Goal: Answer question/provide support: Share knowledge or assist other users

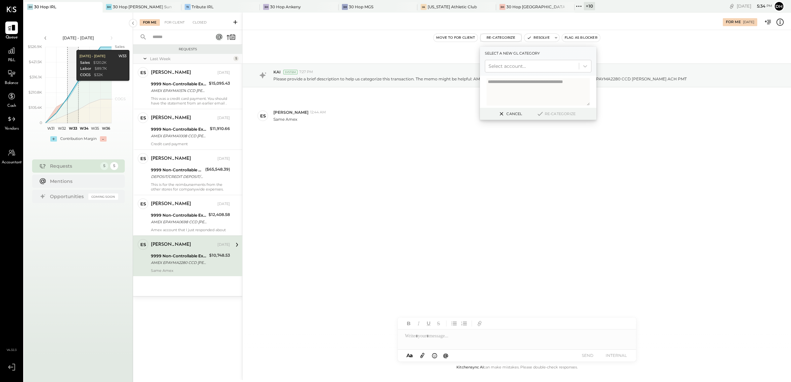
click at [381, 41] on div "Move to for client Re-Categorize Select a new gl category Select account... Can…" at bounding box center [517, 37] width 549 height 9
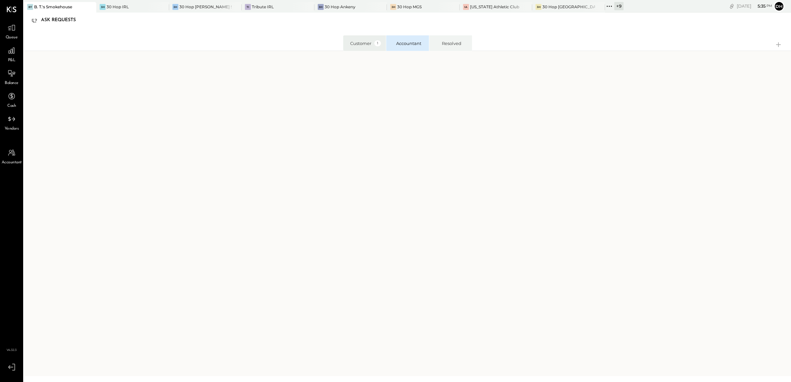
click at [352, 41] on div "Customer 1" at bounding box center [365, 43] width 31 height 6
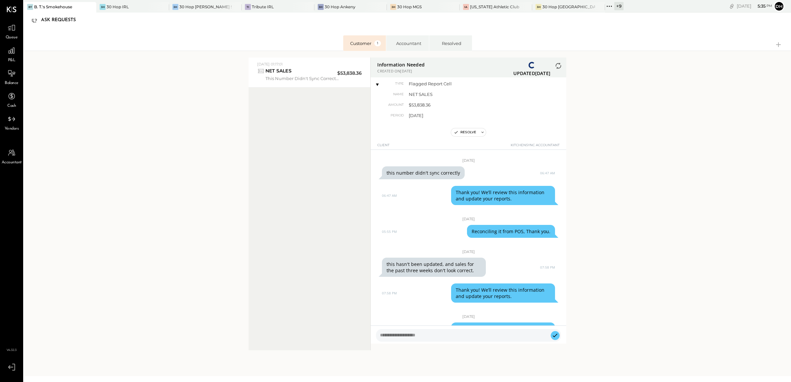
scroll to position [26, 0]
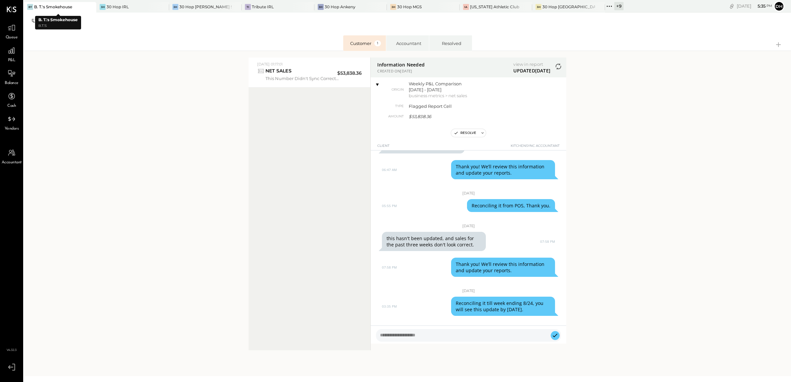
click at [88, 5] on icon at bounding box center [90, 7] width 8 height 8
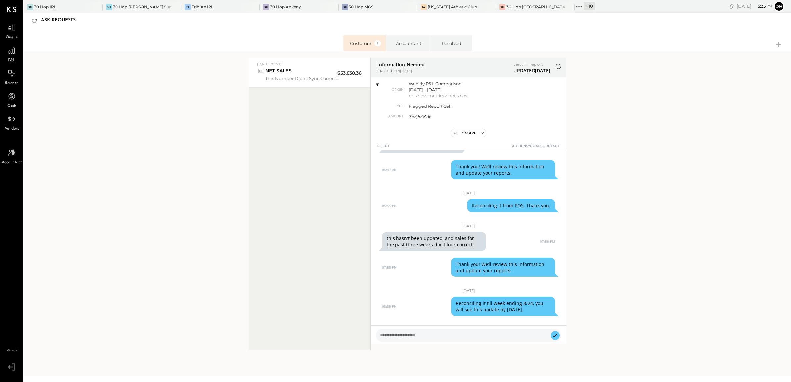
click at [584, 5] on div "+ 10" at bounding box center [589, 6] width 11 height 8
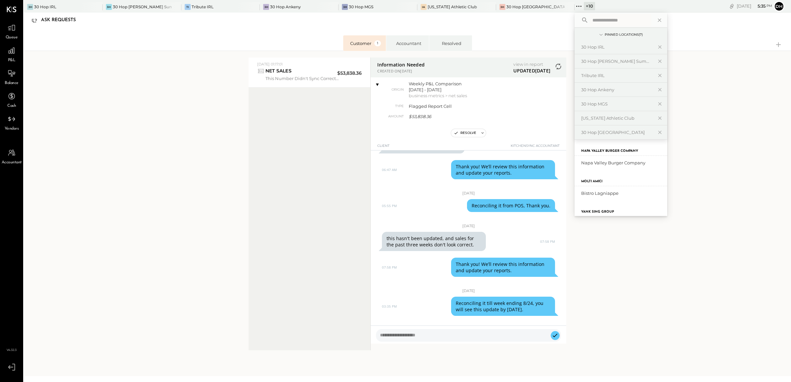
scroll to position [0, 0]
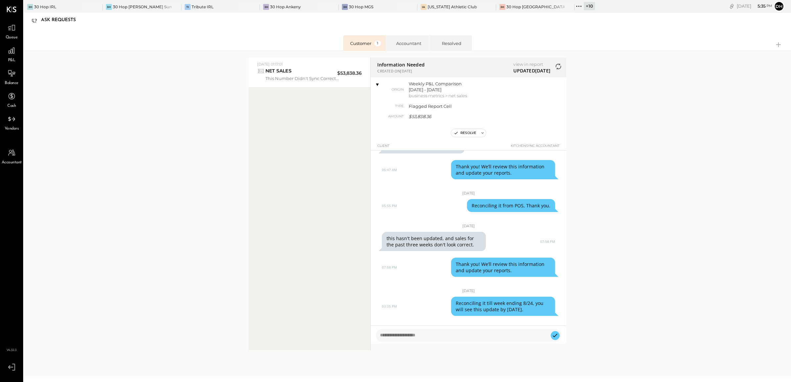
click at [89, 62] on div "Customer 1 Accountant Resolved 2025-08-20 01:17:01 2025-08-20 01:17:01 NET SALE…" at bounding box center [407, 189] width 767 height 323
click at [575, 4] on icon at bounding box center [579, 6] width 9 height 9
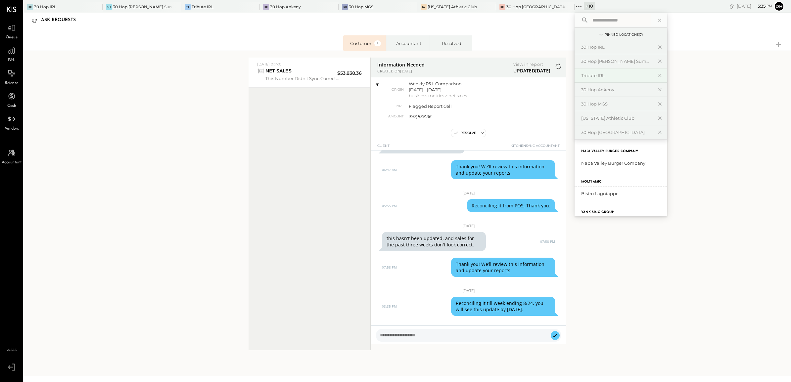
click at [575, 79] on div "Tribute IRL" at bounding box center [621, 76] width 93 height 14
click at [581, 74] on div "Tribute IRL" at bounding box center [617, 76] width 72 height 6
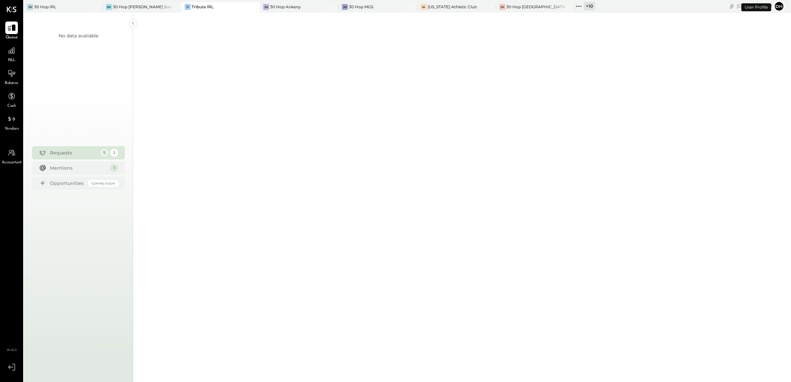
click at [5, 26] on div at bounding box center [11, 28] width 13 height 13
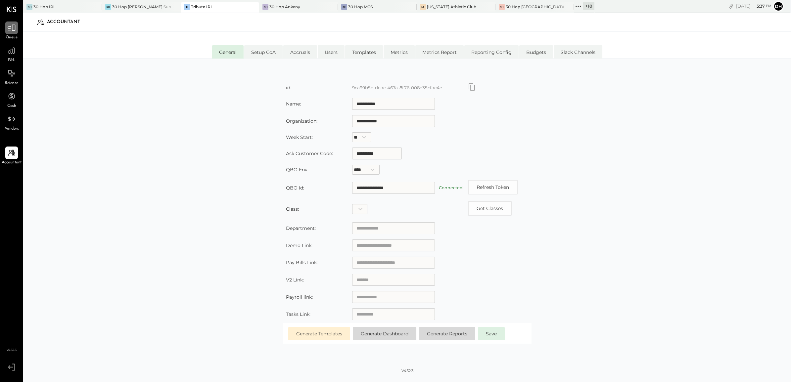
click at [6, 29] on div at bounding box center [11, 28] width 13 height 13
click at [8, 119] on icon at bounding box center [11, 119] width 9 height 9
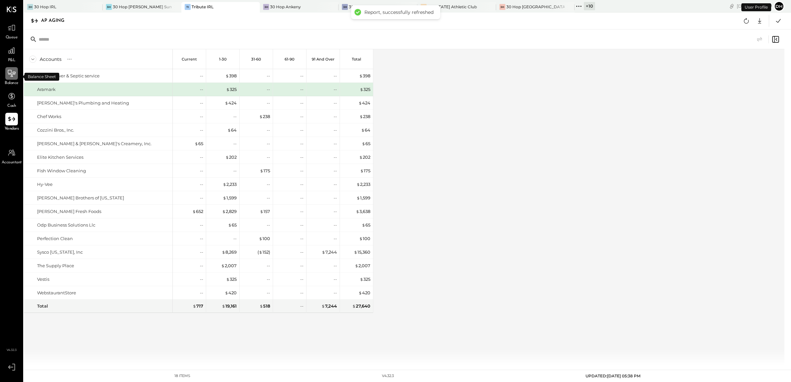
click at [6, 79] on div at bounding box center [11, 73] width 13 height 13
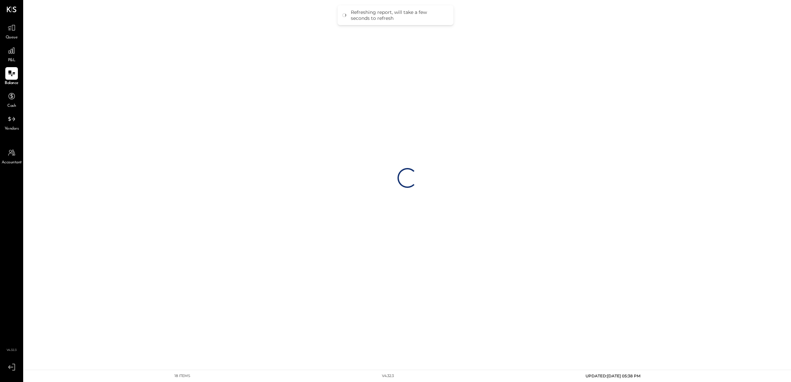
click at [127, 24] on div "Loading…" at bounding box center [407, 178] width 767 height 356
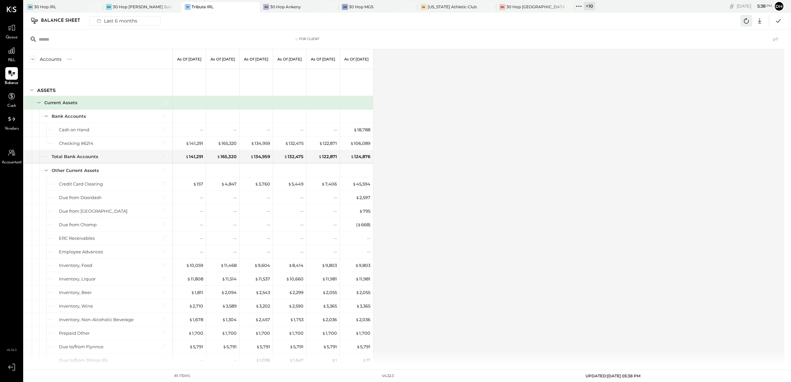
click at [747, 23] on icon at bounding box center [746, 21] width 9 height 9
click at [366, 184] on div "$ 45,594" at bounding box center [362, 184] width 18 height 6
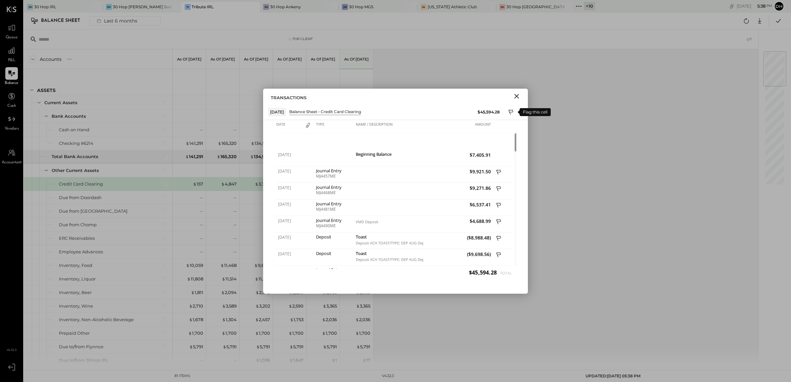
click at [513, 116] on icon at bounding box center [512, 113] width 6 height 8
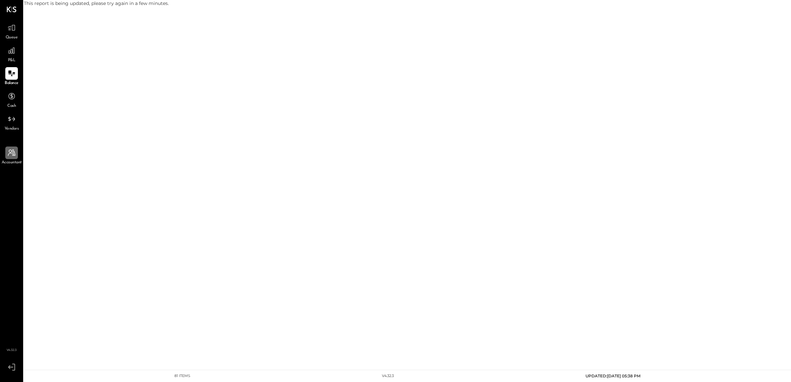
click at [10, 153] on icon at bounding box center [12, 153] width 8 height 7
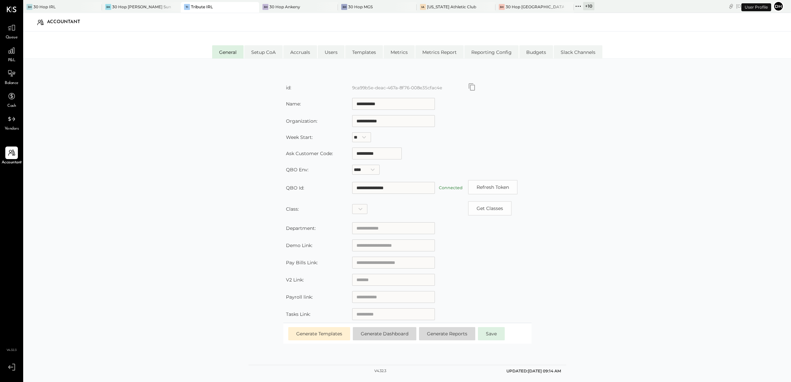
click at [9, 82] on span "Balance" at bounding box center [12, 83] width 14 height 6
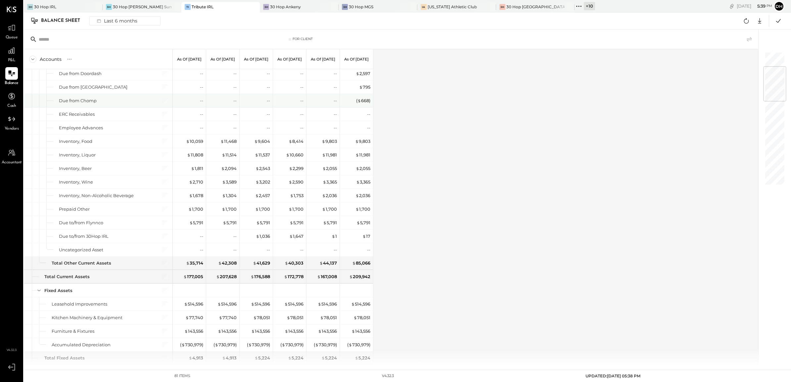
scroll to position [41, 0]
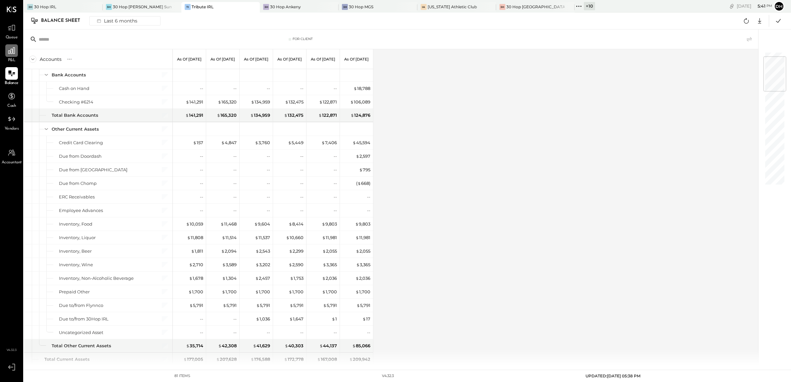
click at [13, 50] on icon at bounding box center [11, 50] width 9 height 9
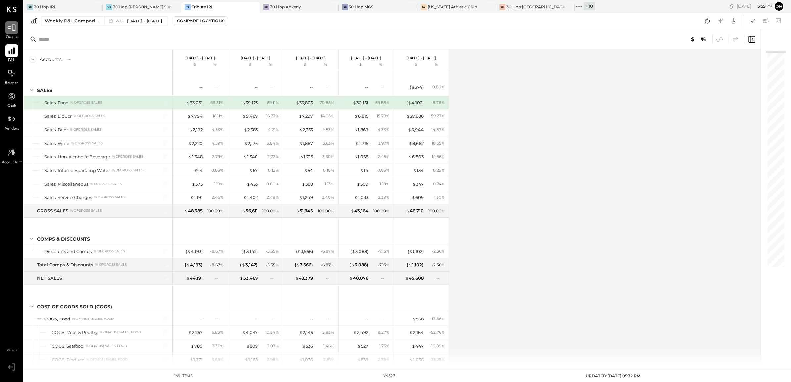
click at [17, 30] on div at bounding box center [11, 28] width 13 height 13
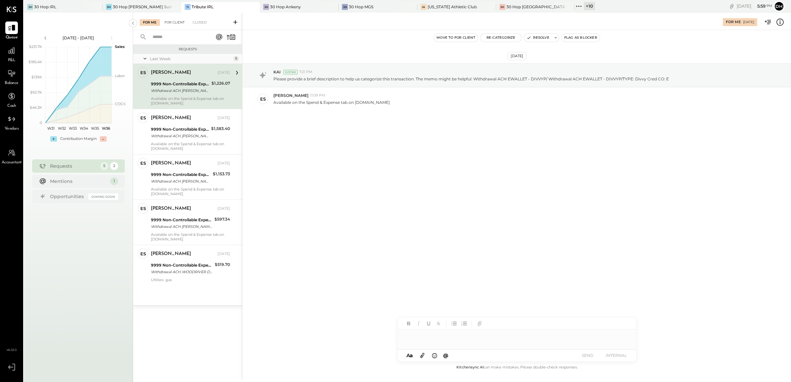
click at [177, 23] on div "For Client" at bounding box center [174, 22] width 27 height 7
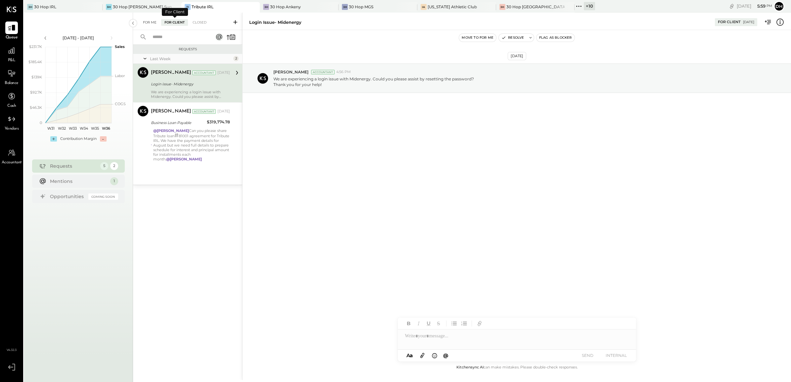
click at [153, 22] on div "For Me" at bounding box center [150, 22] width 20 height 7
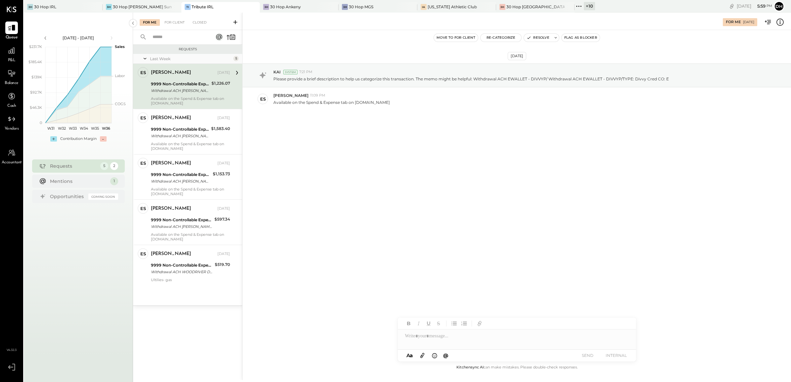
click at [423, 339] on div at bounding box center [517, 336] width 238 height 13
drag, startPoint x: 451, startPoint y: 334, endPoint x: 337, endPoint y: 323, distance: 114.0
click at [333, 323] on div "**********" at bounding box center [516, 197] width 549 height 368
copy div "**********"
click at [590, 355] on button "SEND" at bounding box center [588, 355] width 26 height 9
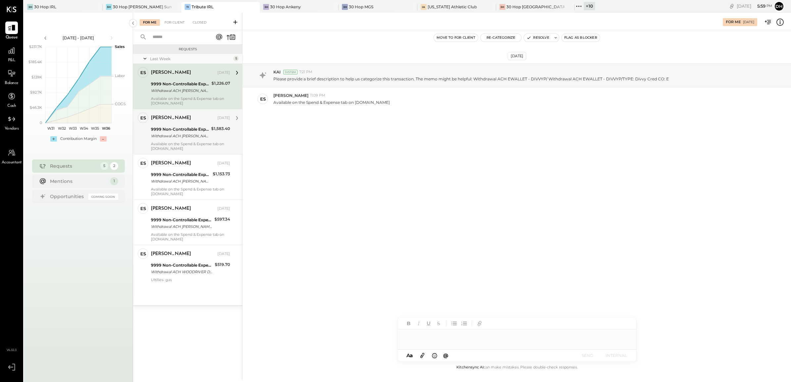
click at [181, 138] on div "Withdrawal ACH [PERSON_NAME] - DIVVYP/ Withdrawal ACH EWALLET - DIVVYP/TYPE: Di…" at bounding box center [180, 136] width 58 height 7
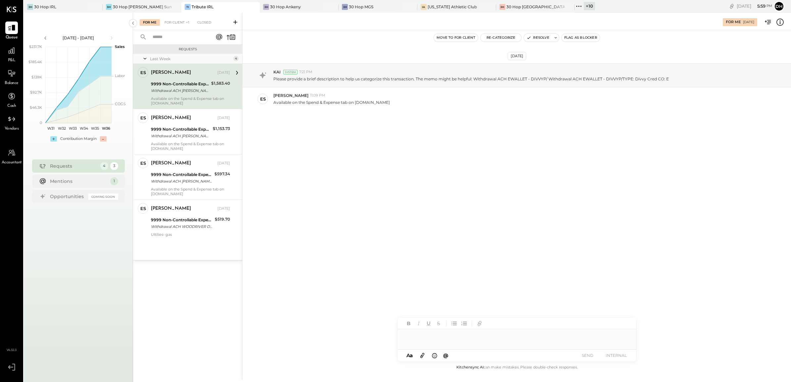
click at [446, 338] on div at bounding box center [517, 340] width 238 height 20
click at [590, 356] on button "SEND" at bounding box center [588, 355] width 26 height 9
click at [172, 127] on div "9999 Non-Controllable Expenses:Other Income and Expenses:To Be Classified P&L" at bounding box center [181, 129] width 60 height 7
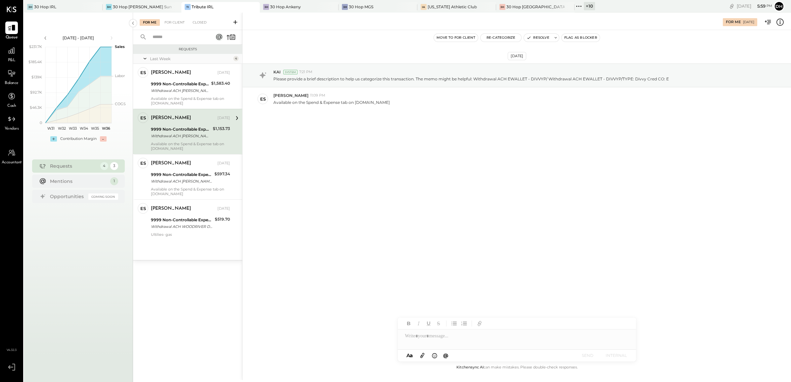
click at [449, 336] on div at bounding box center [517, 336] width 238 height 13
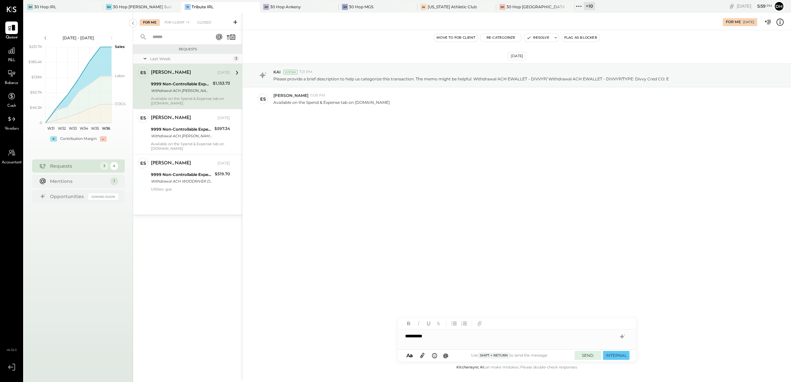
click at [593, 358] on button "SEND" at bounding box center [588, 355] width 26 height 9
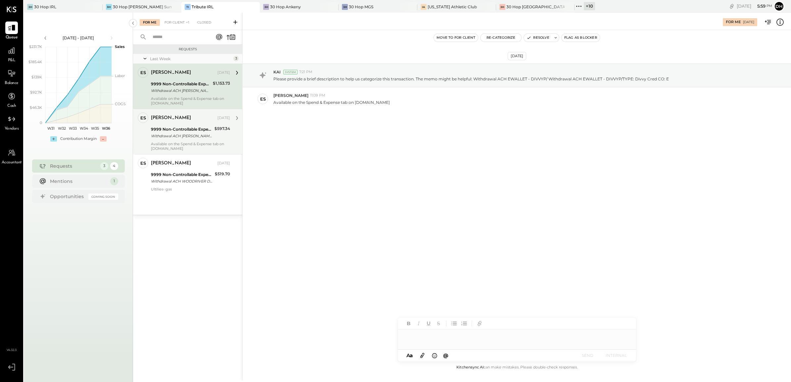
click at [168, 138] on div "Withdrawal ACH [PERSON_NAME] - DIVVYP/ Withdrawal ACH EWALLET - DIVVYP/TYPE: Di…" at bounding box center [182, 136] width 62 height 7
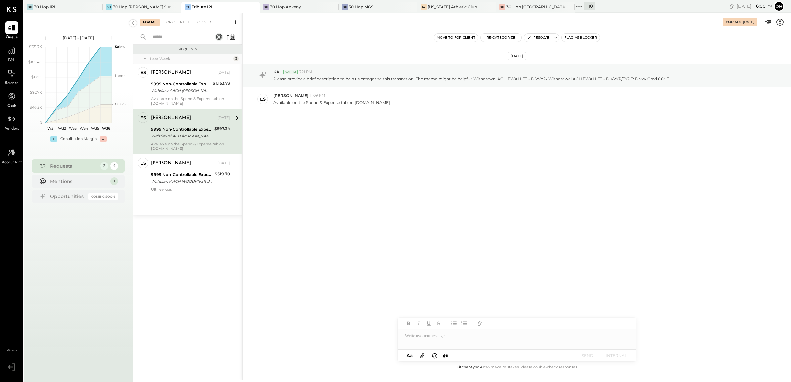
click at [445, 333] on div at bounding box center [517, 336] width 238 height 13
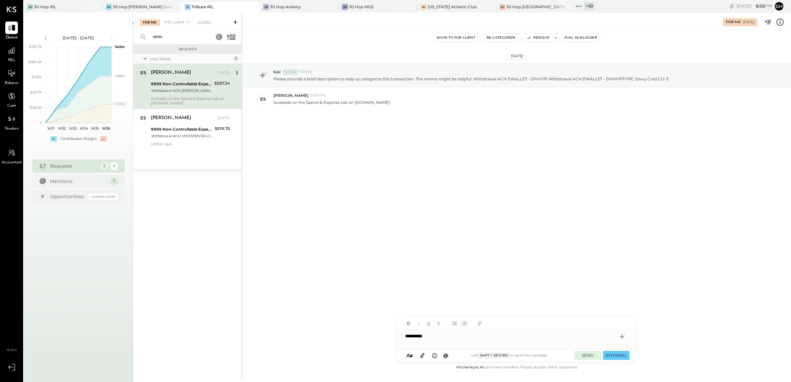
click at [591, 356] on button "SEND" at bounding box center [588, 355] width 26 height 9
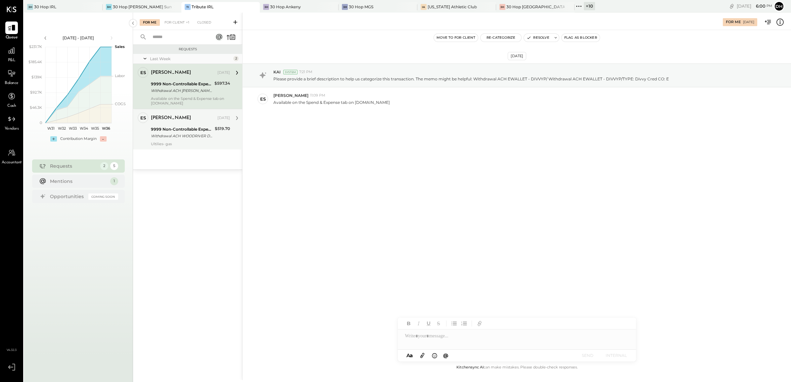
click at [176, 134] on div "Withdrawal ACH WOODRIVER DEP/TYP Withdrawal ACH WOODRIVER DEP/TYPE: DESCRIPTIO …" at bounding box center [182, 136] width 62 height 7
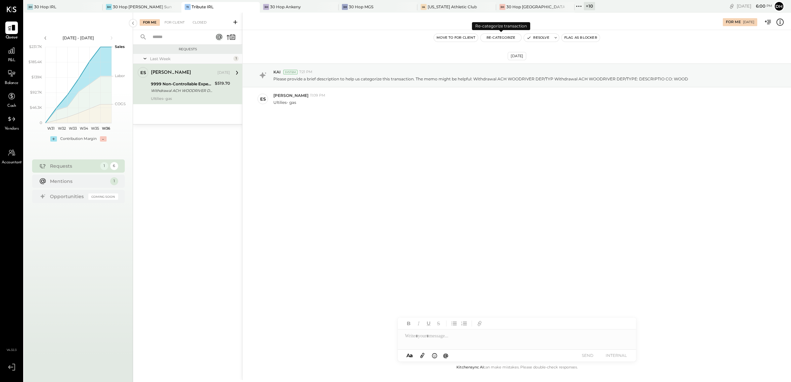
click at [499, 39] on button "Re-Categorize" at bounding box center [501, 38] width 41 height 8
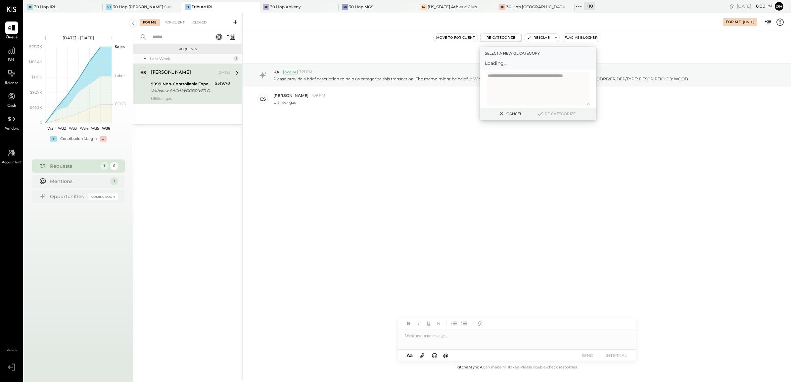
click at [502, 62] on span "Loading..." at bounding box center [538, 63] width 107 height 7
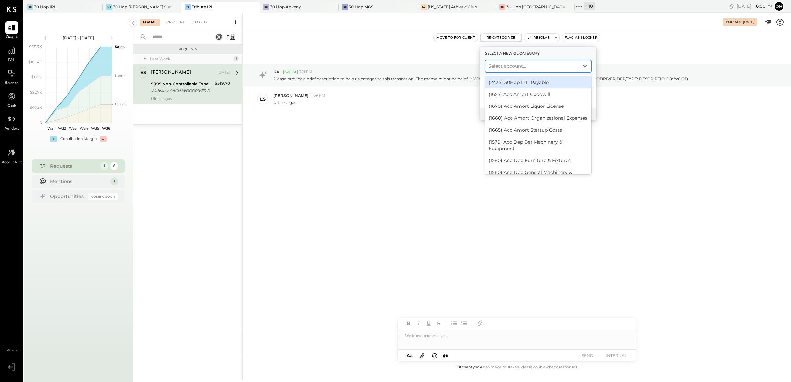
click at [504, 66] on div at bounding box center [532, 66] width 87 height 8
type input "***"
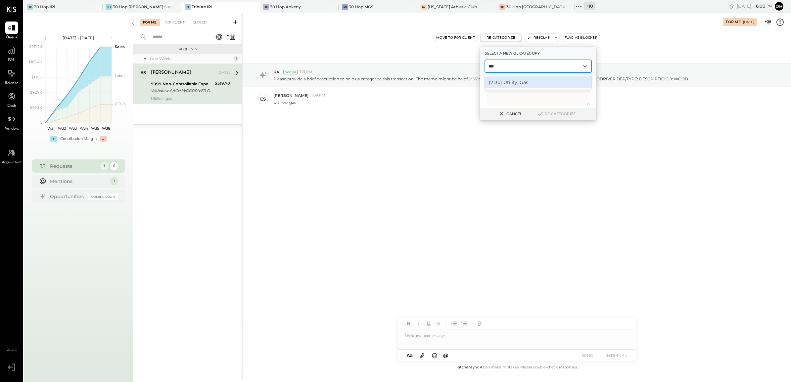
click at [512, 84] on div "(7130) Utility, Gas" at bounding box center [538, 82] width 107 height 12
click at [547, 115] on button "Re-Categorize" at bounding box center [556, 114] width 44 height 8
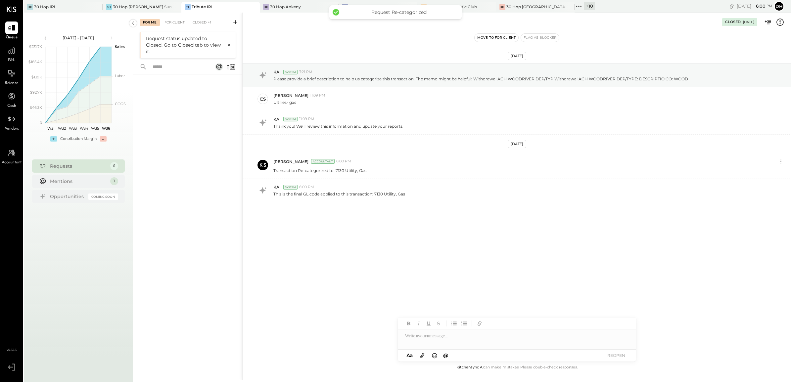
click at [173, 17] on div "For Me For Client Closed +1" at bounding box center [187, 22] width 109 height 18
click at [234, 23] on icon at bounding box center [235, 22] width 7 height 7
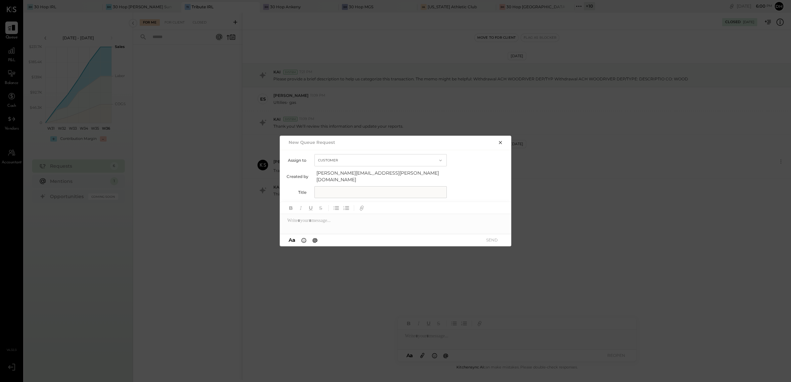
click at [501, 144] on icon "button" at bounding box center [500, 142] width 3 height 3
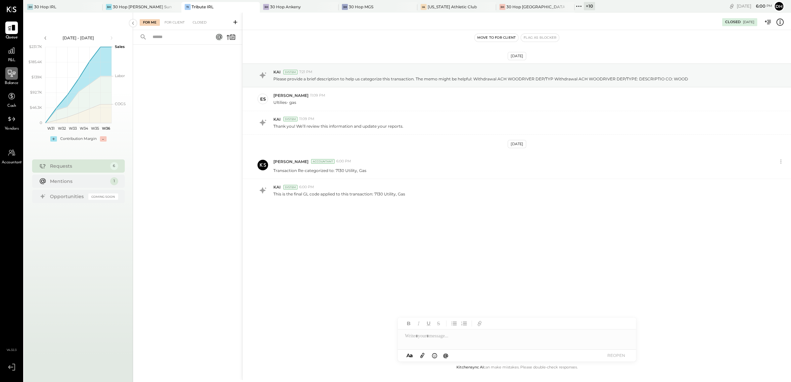
click at [9, 75] on icon at bounding box center [11, 73] width 9 height 9
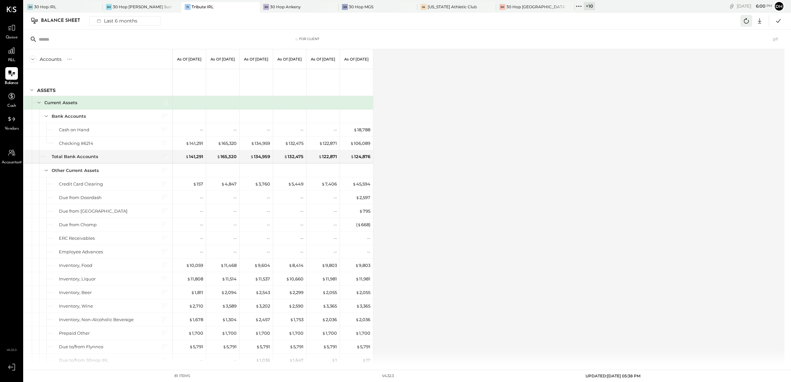
click at [744, 22] on icon at bounding box center [746, 20] width 5 height 5
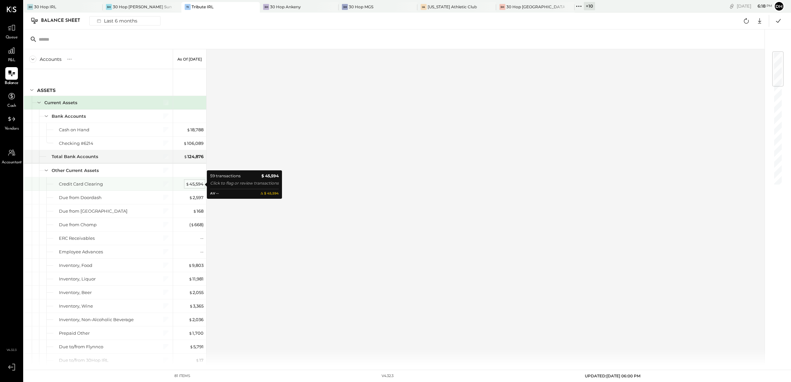
click at [194, 186] on div "$ 45,594" at bounding box center [195, 184] width 18 height 6
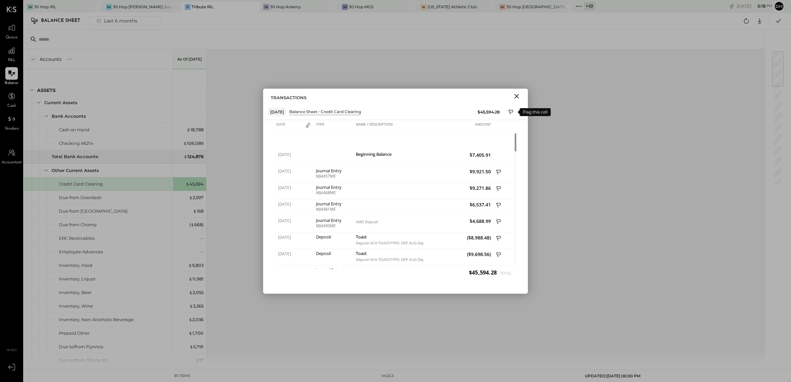
click at [512, 111] on icon at bounding box center [512, 113] width 6 height 8
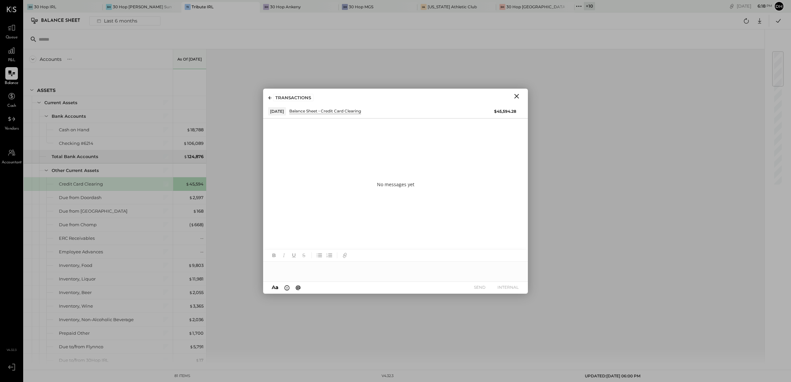
click at [351, 271] on div at bounding box center [395, 268] width 265 height 13
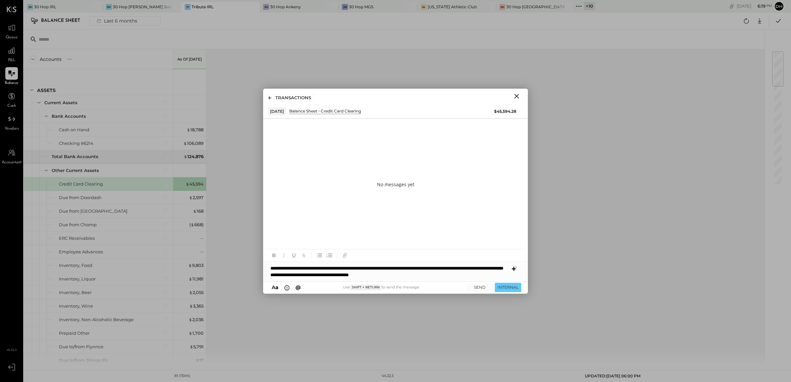
click at [517, 269] on icon at bounding box center [514, 269] width 8 height 8
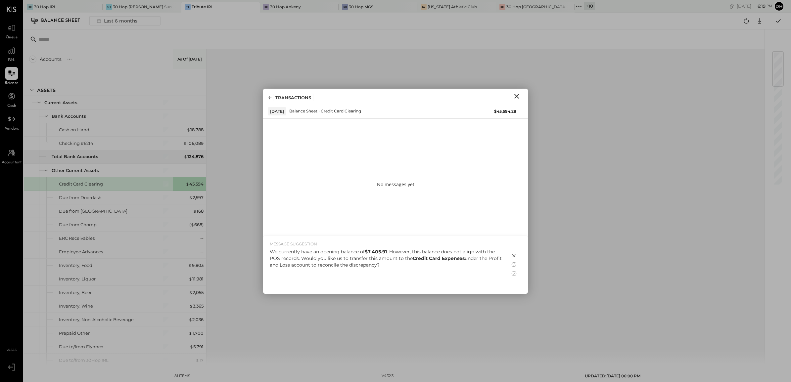
click at [407, 266] on div "We currently have an opening balance of $7,405.91 . However, this balance does …" at bounding box center [387, 259] width 234 height 20
click at [513, 273] on icon at bounding box center [514, 274] width 8 height 8
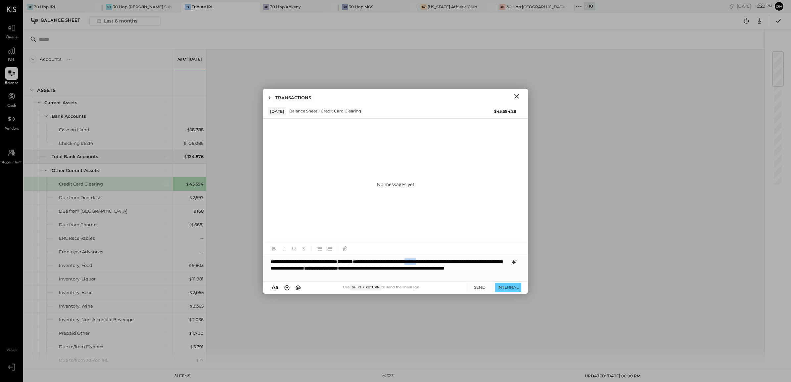
drag, startPoint x: 474, startPoint y: 262, endPoint x: 462, endPoint y: 262, distance: 12.6
click at [462, 262] on div "**********" at bounding box center [395, 268] width 265 height 26
drag, startPoint x: 302, startPoint y: 267, endPoint x: 378, endPoint y: 269, distance: 76.2
click at [378, 269] on div "**********" at bounding box center [395, 268] width 265 height 26
drag, startPoint x: 355, startPoint y: 276, endPoint x: 320, endPoint y: 275, distance: 35.4
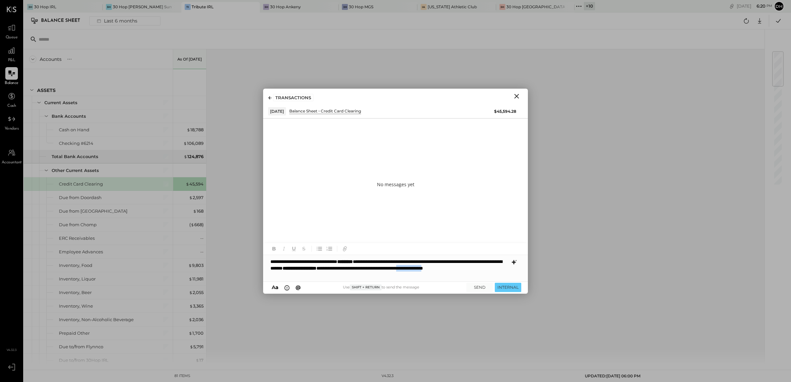
click at [320, 275] on div "**********" at bounding box center [395, 268] width 265 height 26
click at [480, 288] on button "SEND" at bounding box center [480, 287] width 26 height 9
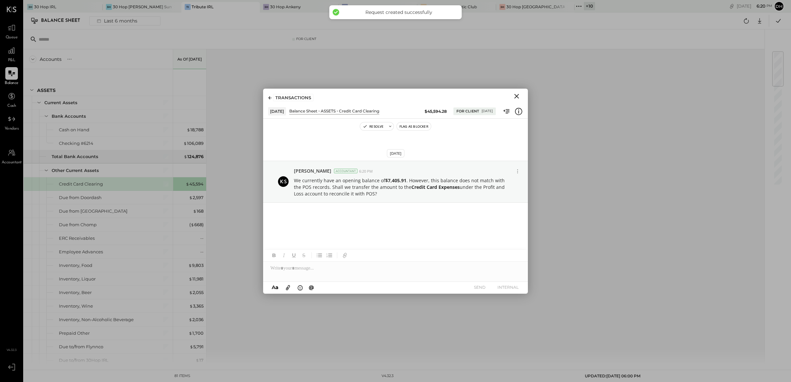
click at [518, 95] on icon "Close" at bounding box center [517, 96] width 8 height 8
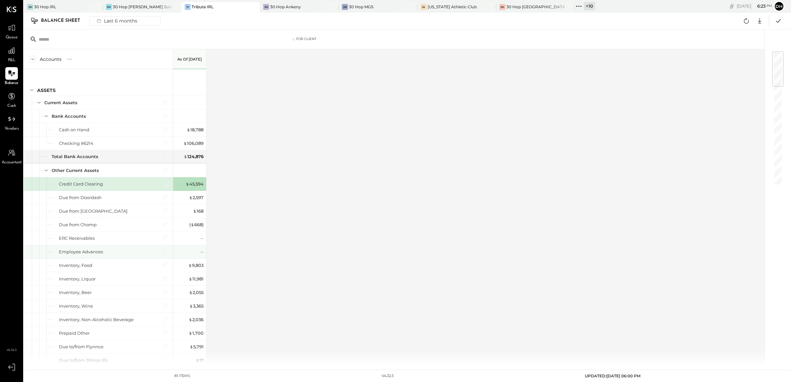
scroll to position [41, 0]
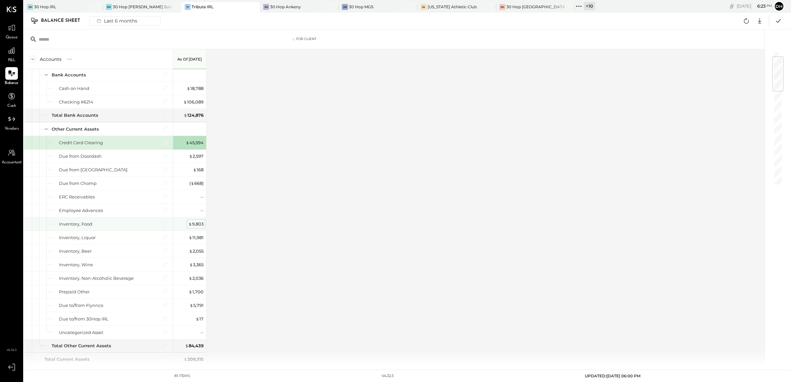
click at [196, 223] on div "$ 9,803" at bounding box center [195, 224] width 15 height 6
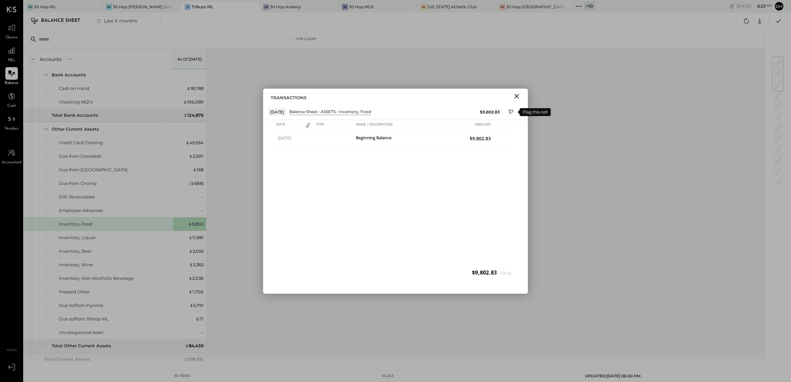
click at [512, 112] on icon at bounding box center [511, 112] width 5 height 5
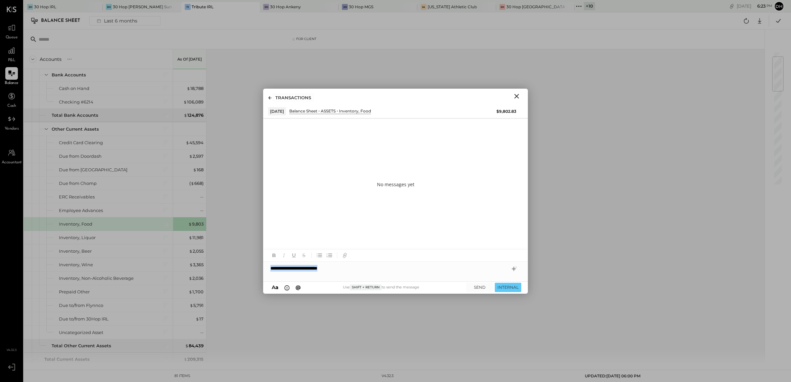
drag, startPoint x: 333, startPoint y: 274, endPoint x: 177, endPoint y: 262, distance: 156.8
click at [177, 262] on div "For Client Accounts S GL As of [DATE] ASSETS Current Assets Bank Accounts Cash …" at bounding box center [407, 197] width 767 height 337
click at [519, 92] on icon "Close" at bounding box center [517, 96] width 8 height 8
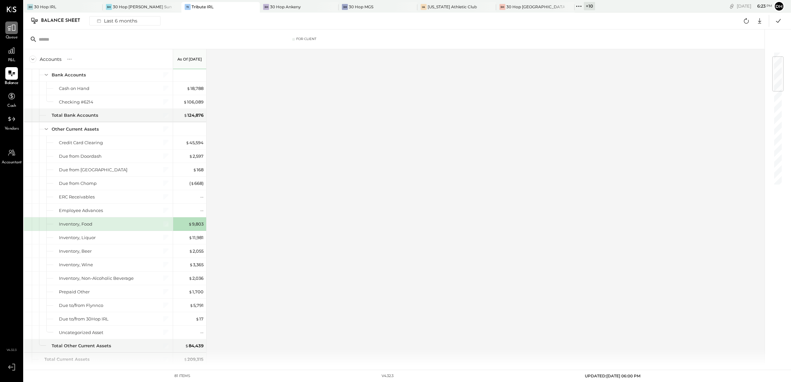
click at [14, 27] on icon at bounding box center [11, 28] width 9 height 9
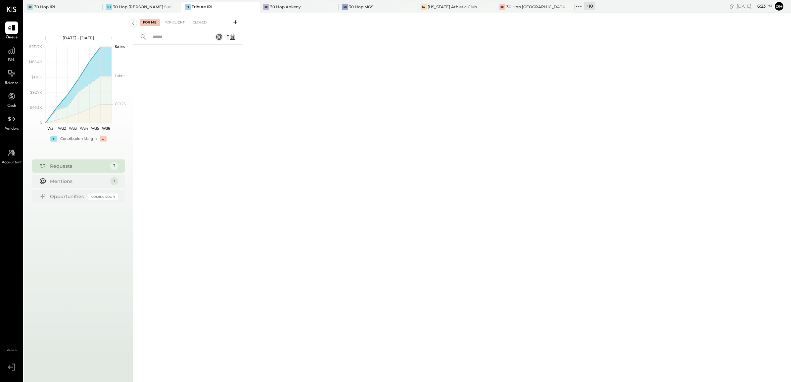
click at [235, 23] on icon at bounding box center [235, 22] width 4 height 4
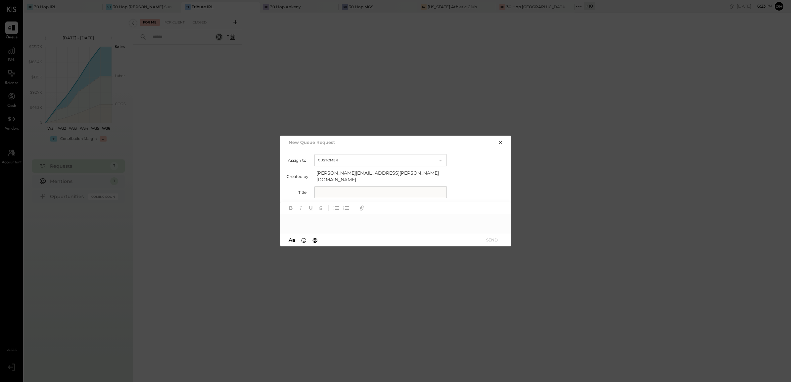
click at [339, 190] on input "text" at bounding box center [381, 192] width 132 height 12
type input "**********"
click at [341, 222] on div at bounding box center [396, 220] width 232 height 13
paste div
click at [494, 236] on button "SEND" at bounding box center [492, 240] width 26 height 9
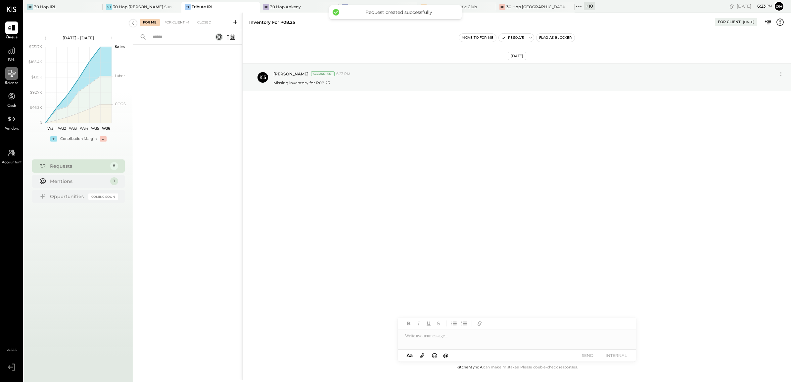
click at [9, 70] on icon at bounding box center [11, 73] width 9 height 9
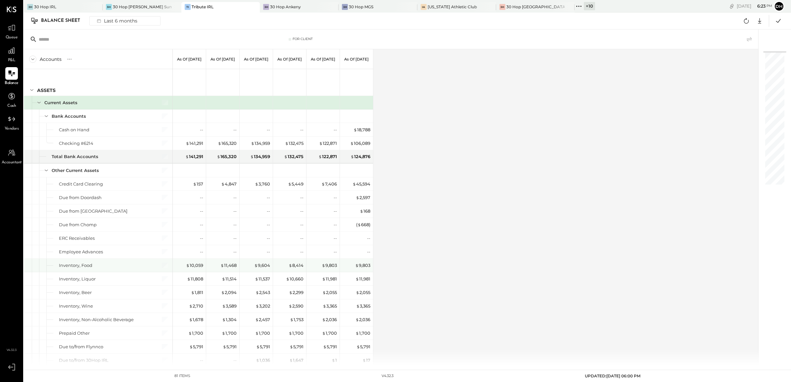
scroll to position [124, 0]
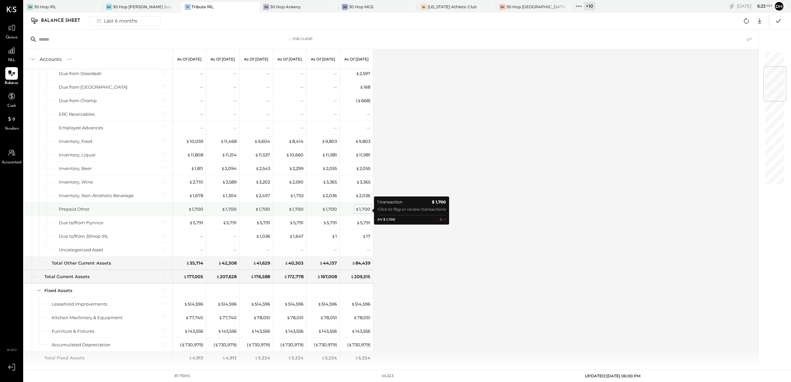
click at [364, 210] on div "$ 1,700" at bounding box center [363, 209] width 15 height 6
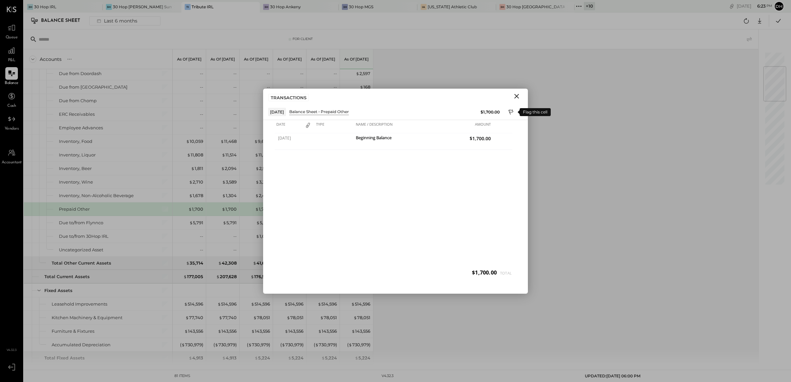
click at [511, 114] on icon at bounding box center [511, 112] width 5 height 5
click at [322, 268] on div at bounding box center [395, 268] width 265 height 13
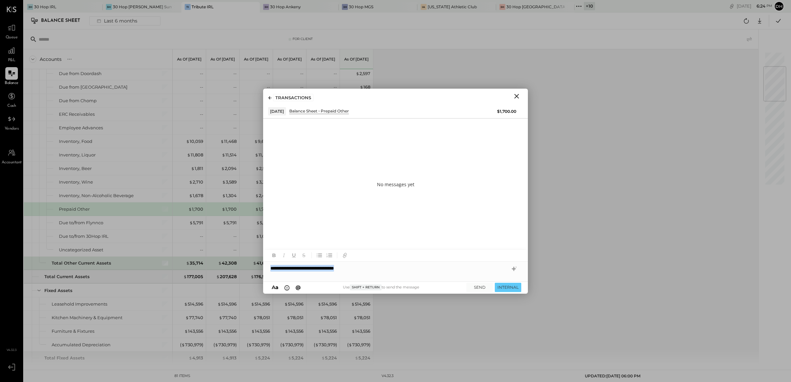
click at [165, 262] on div "For Client Accounts S GL As of [DATE] As of [DATE] As of [DATE] As of [DATE] As…" at bounding box center [407, 197] width 767 height 337
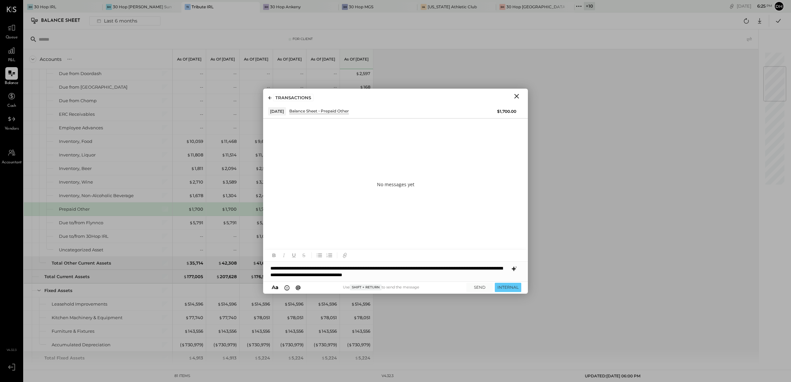
click at [514, 268] on icon at bounding box center [514, 269] width 4 height 5
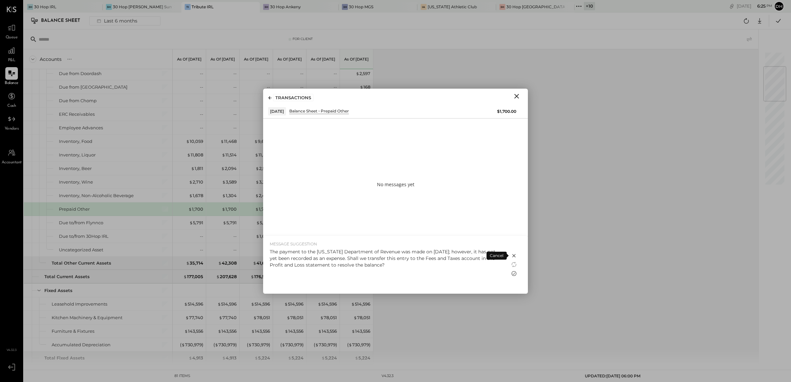
click at [516, 272] on icon at bounding box center [514, 273] width 5 height 5
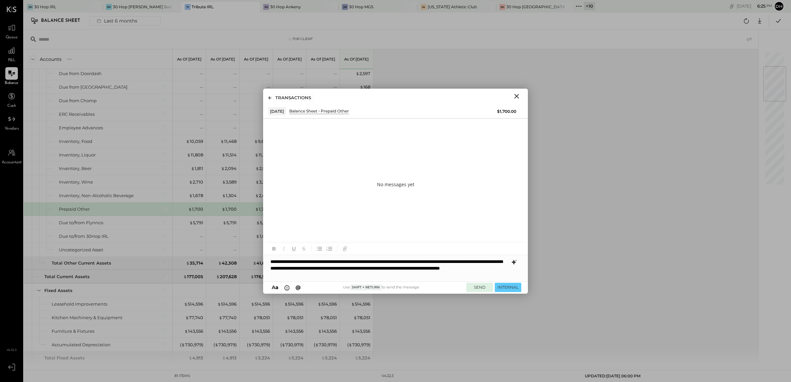
click at [476, 290] on button "SEND" at bounding box center [480, 287] width 26 height 9
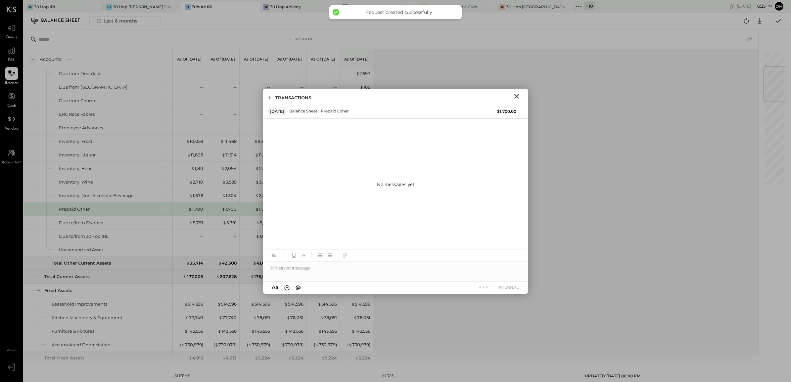
click at [520, 98] on icon "Close" at bounding box center [517, 96] width 8 height 8
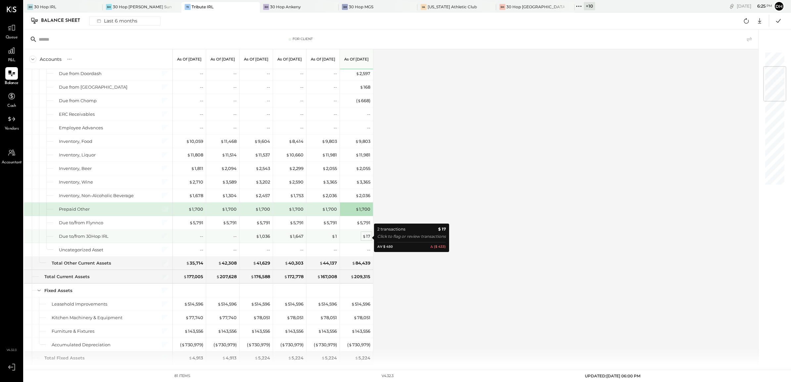
click at [365, 238] on span "$" at bounding box center [365, 236] width 4 height 5
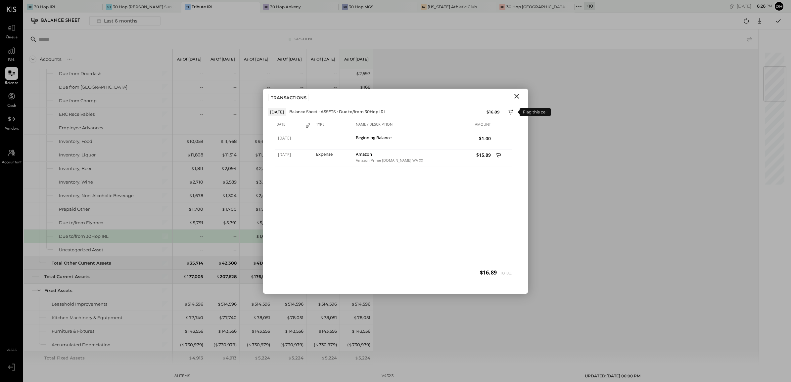
click at [509, 112] on icon at bounding box center [512, 113] width 6 height 8
click at [315, 275] on div at bounding box center [395, 268] width 265 height 13
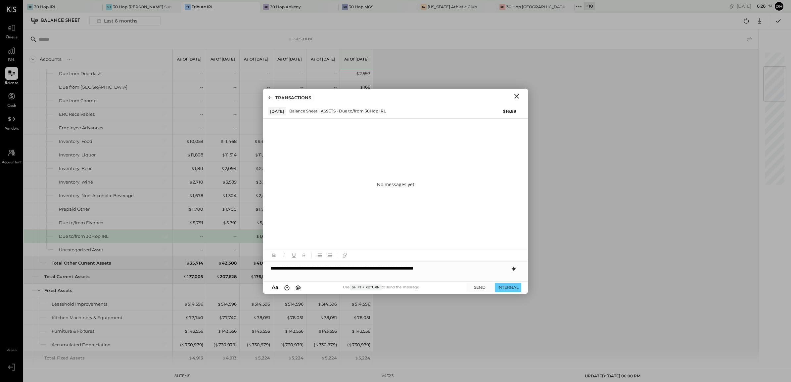
click at [513, 270] on icon at bounding box center [514, 269] width 8 height 8
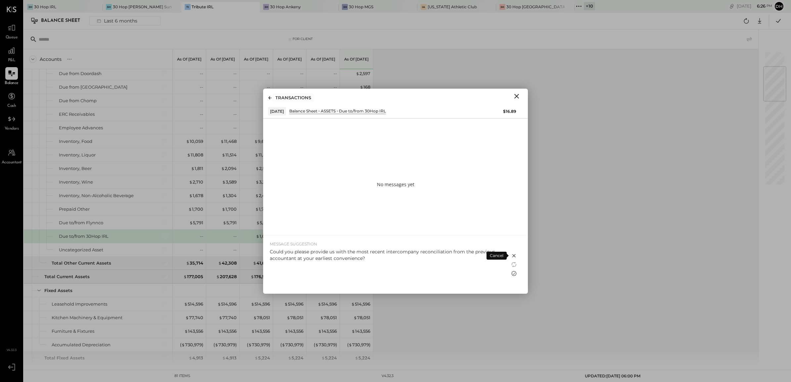
click at [512, 275] on icon at bounding box center [514, 273] width 5 height 5
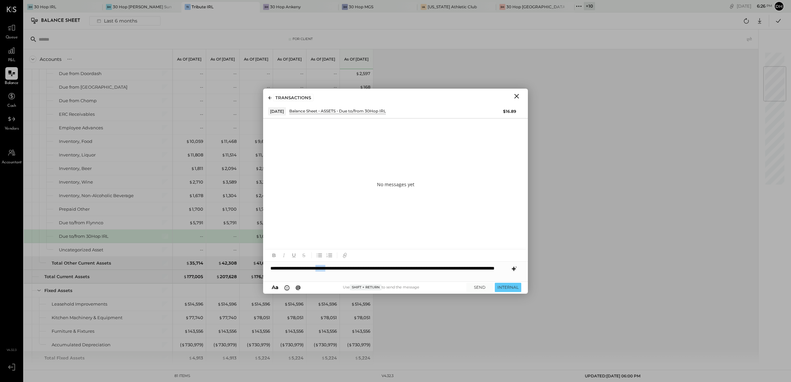
drag, startPoint x: 335, startPoint y: 268, endPoint x: 348, endPoint y: 268, distance: 13.6
click at [348, 268] on p "**********" at bounding box center [390, 271] width 238 height 13
drag, startPoint x: 374, startPoint y: 269, endPoint x: 345, endPoint y: 268, distance: 29.8
click at [345, 268] on p "**********" at bounding box center [390, 271] width 238 height 13
click at [471, 268] on p "**********" at bounding box center [390, 271] width 238 height 13
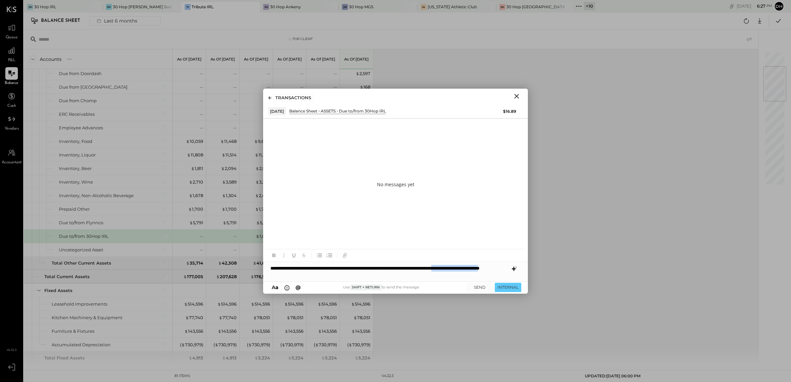
drag, startPoint x: 502, startPoint y: 268, endPoint x: 329, endPoint y: 274, distance: 173.6
click at [329, 274] on p "**********" at bounding box center [390, 271] width 238 height 13
click at [473, 289] on button "SEND" at bounding box center [480, 287] width 26 height 9
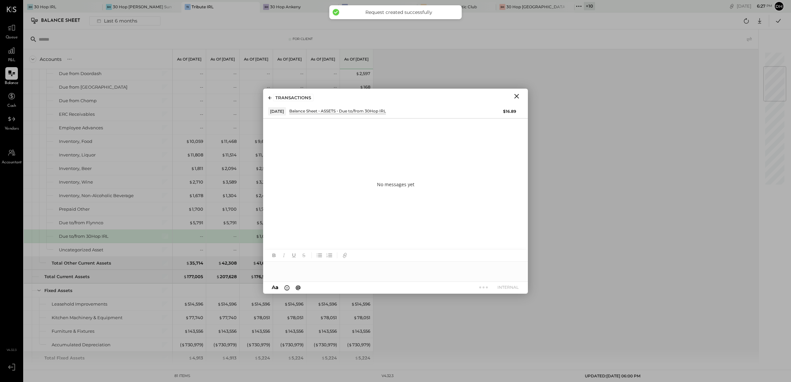
click at [515, 99] on icon "Close" at bounding box center [517, 96] width 8 height 8
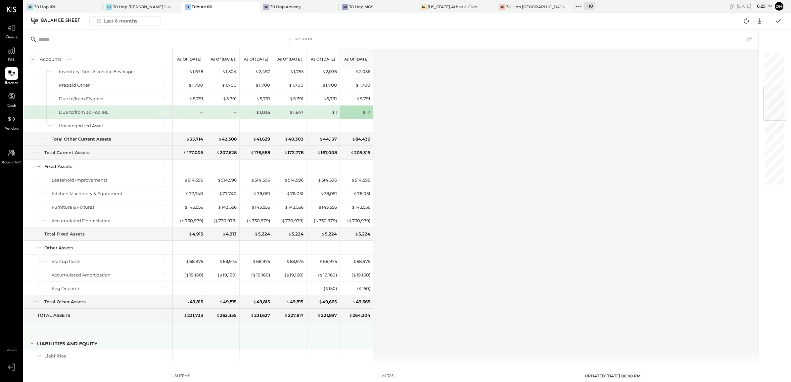
scroll to position [290, 0]
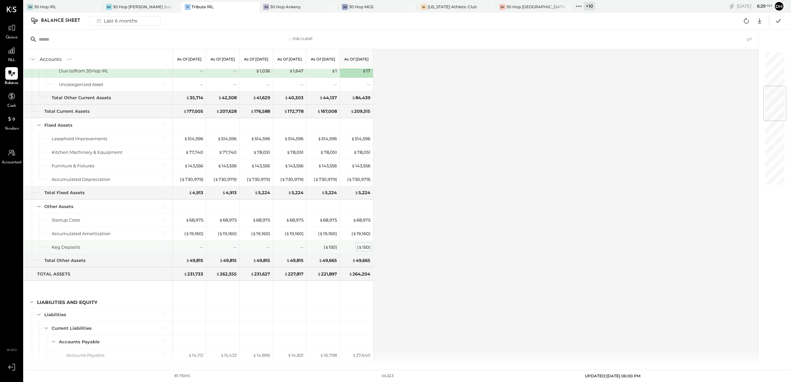
click at [360, 249] on span "$" at bounding box center [361, 247] width 4 height 5
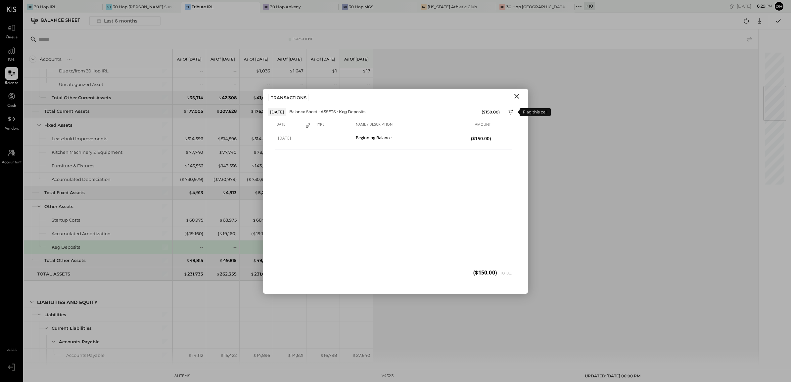
click at [511, 111] on icon at bounding box center [512, 113] width 6 height 8
click at [334, 268] on div at bounding box center [395, 268] width 265 height 13
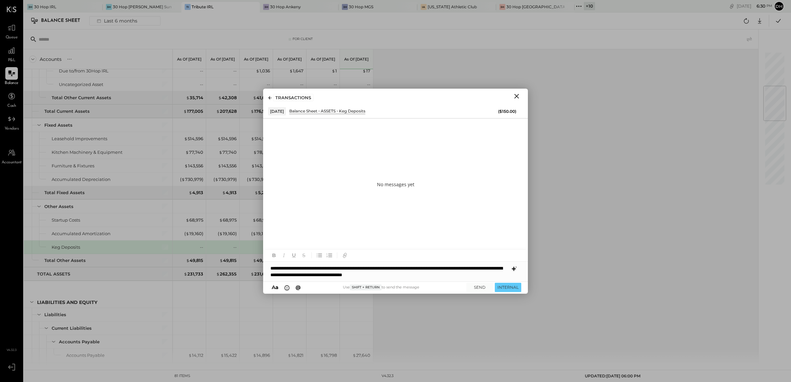
click at [514, 269] on icon at bounding box center [514, 269] width 4 height 5
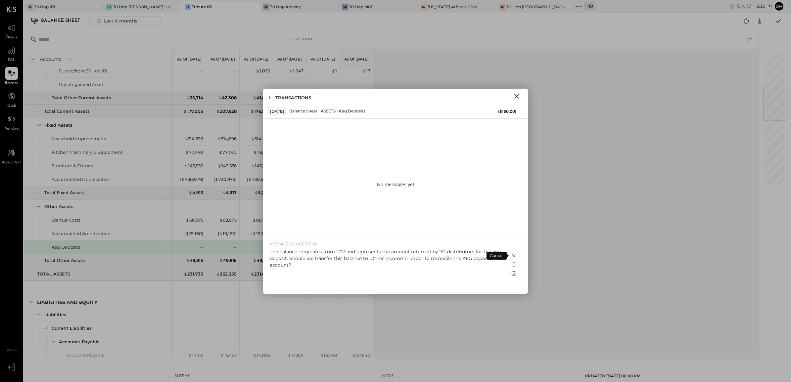
click at [515, 275] on icon at bounding box center [514, 274] width 8 height 8
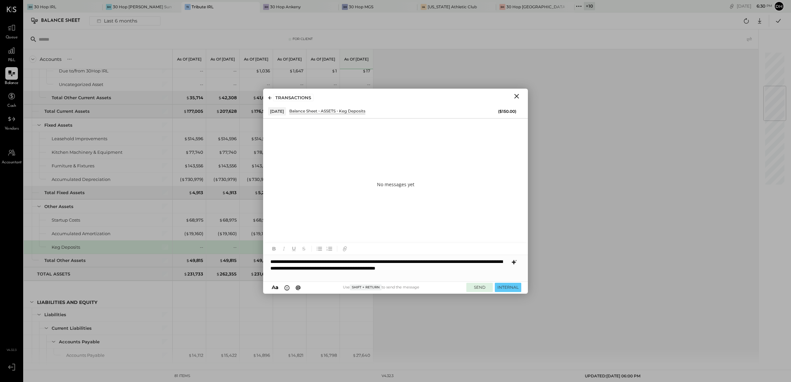
click at [484, 286] on button "SEND" at bounding box center [480, 287] width 26 height 9
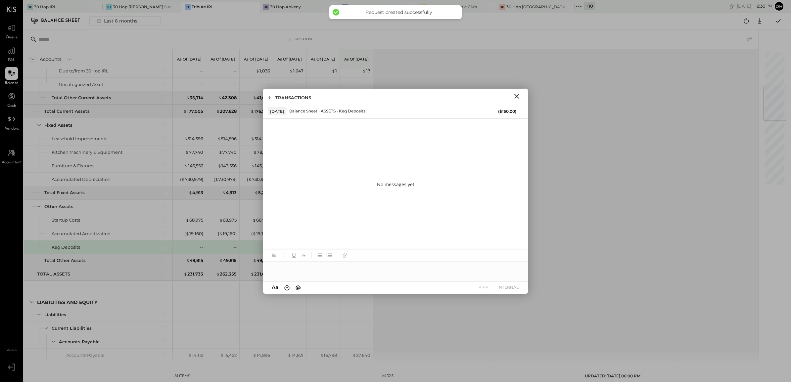
click at [519, 93] on icon "Close" at bounding box center [517, 96] width 8 height 8
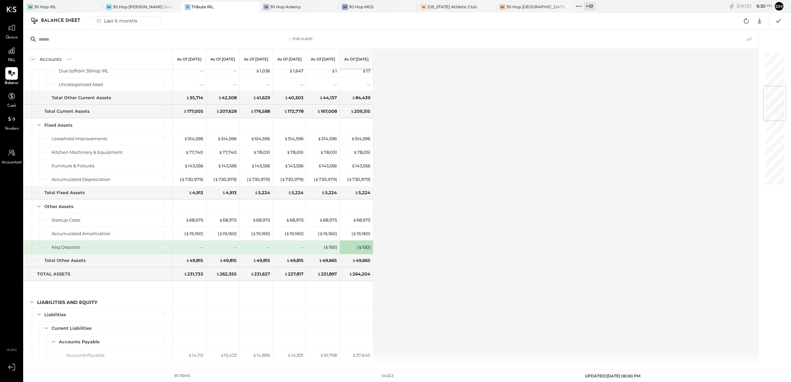
scroll to position [455, 0]
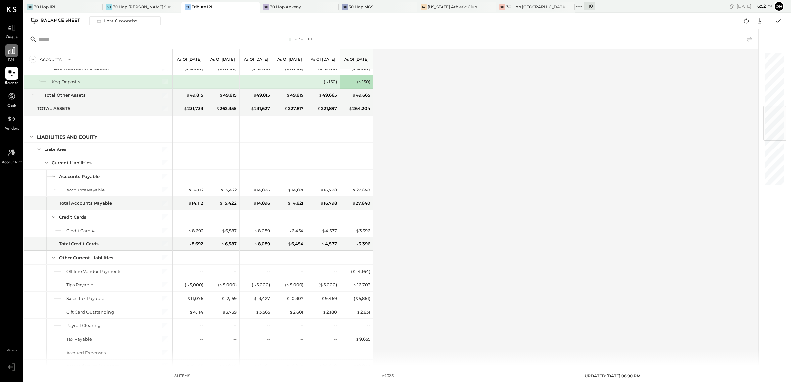
click at [13, 48] on icon at bounding box center [11, 50] width 7 height 7
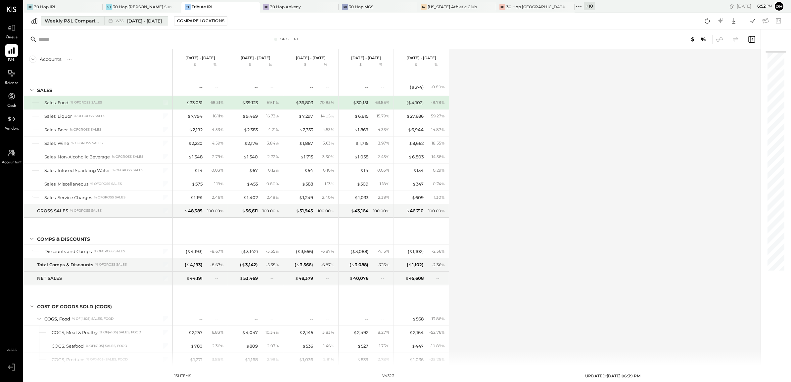
click at [54, 20] on div "Weekly P&L Comparison" at bounding box center [73, 21] width 56 height 7
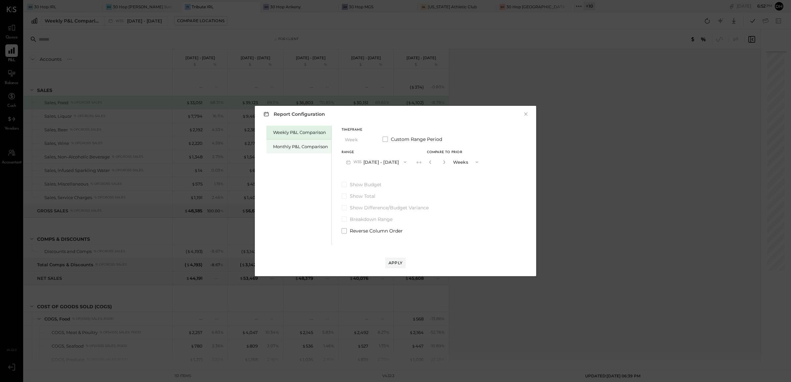
click at [290, 144] on div "Monthly P&L Comparison" at bounding box center [300, 147] width 55 height 6
click at [385, 162] on button "M09 [DATE] - [DATE]" at bounding box center [377, 162] width 70 height 12
click at [376, 173] on div "M08 [DATE] - [DATE]" at bounding box center [379, 177] width 75 height 14
click at [424, 160] on div "Compare" at bounding box center [430, 162] width 22 height 6
click at [443, 161] on icon "button" at bounding box center [445, 162] width 4 height 4
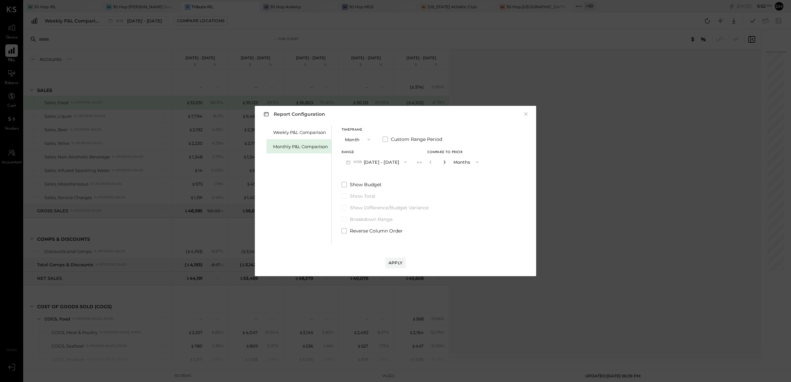
click at [443, 162] on icon "button" at bounding box center [445, 162] width 4 height 4
type input "*"
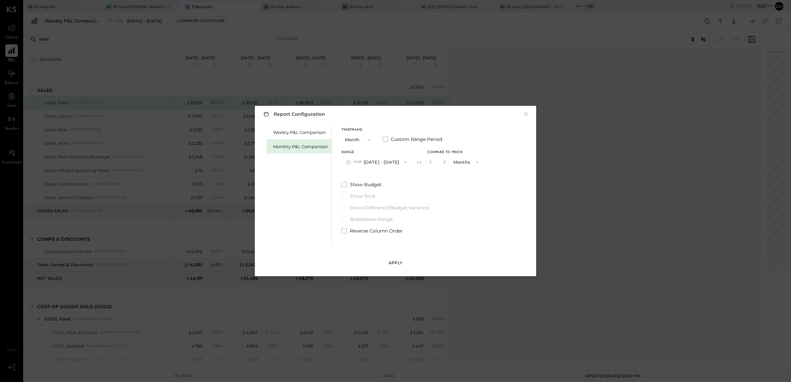
click at [386, 262] on button "Apply" at bounding box center [395, 263] width 21 height 11
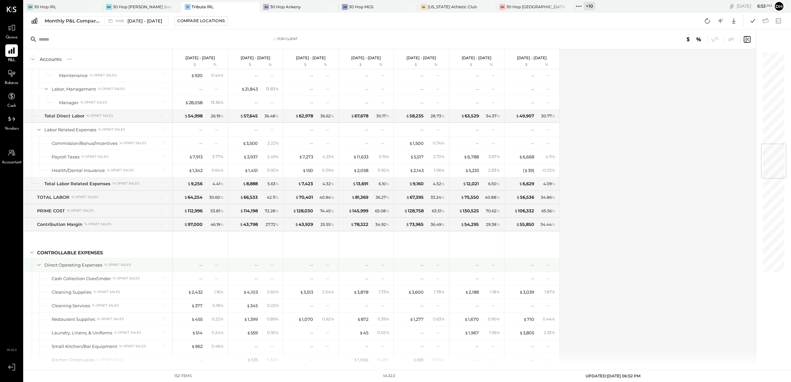
scroll to position [869, 0]
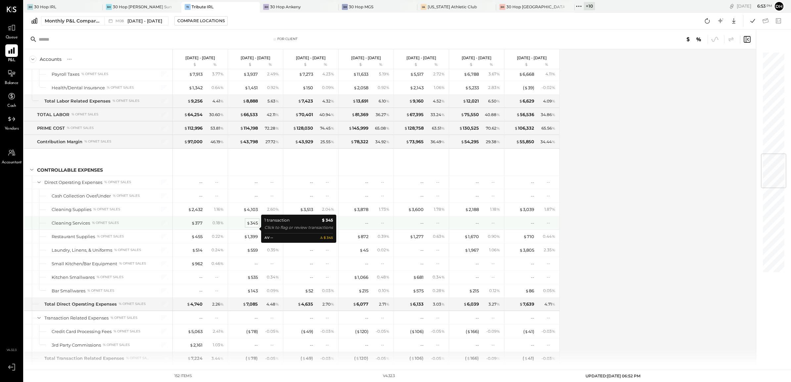
click at [254, 226] on div "$ 345" at bounding box center [252, 223] width 11 height 6
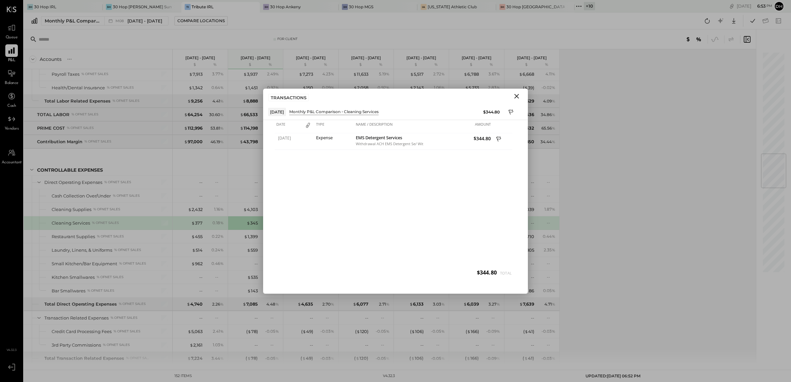
click at [515, 96] on icon "Close" at bounding box center [517, 96] width 8 height 8
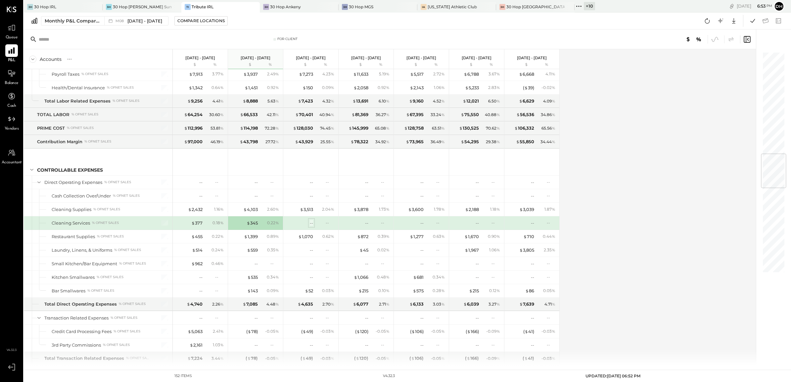
click at [310, 226] on div "--" at bounding box center [311, 223] width 3 height 6
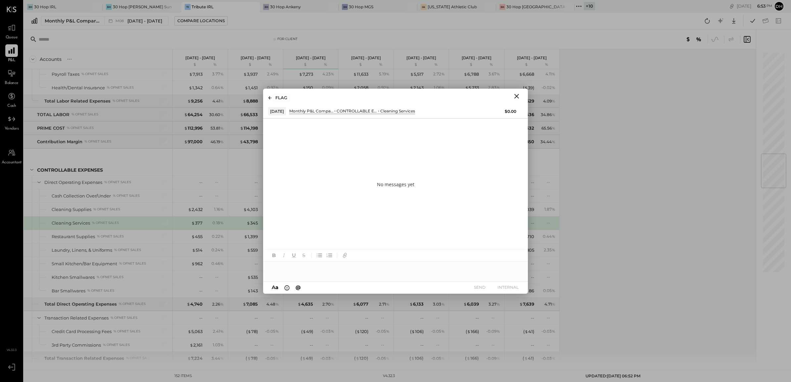
click at [516, 98] on icon "Close" at bounding box center [517, 96] width 5 height 5
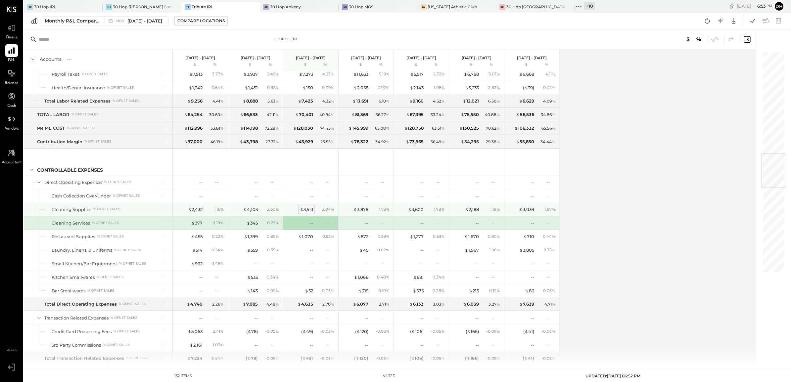
click at [308, 213] on div "$ 3,513" at bounding box center [306, 210] width 13 height 6
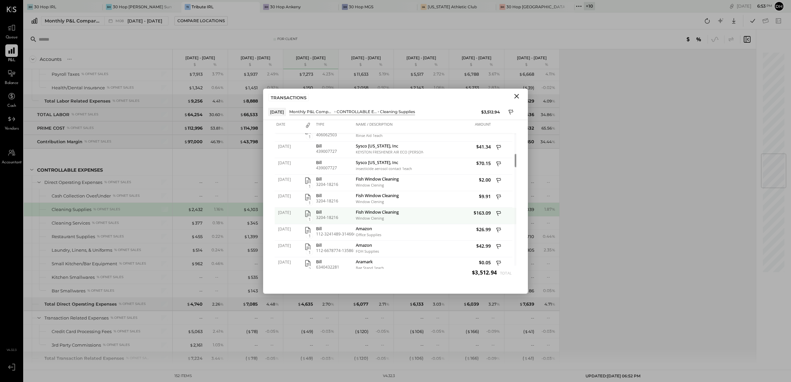
click at [500, 211] on icon at bounding box center [499, 214] width 6 height 8
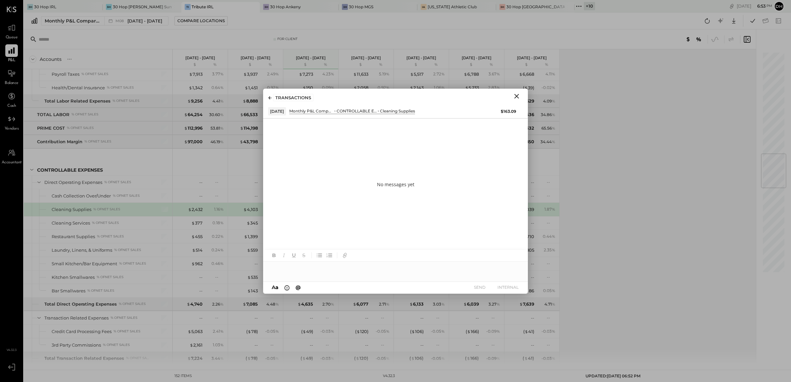
click at [305, 269] on div at bounding box center [395, 268] width 265 height 13
click at [512, 271] on icon at bounding box center [514, 269] width 8 height 8
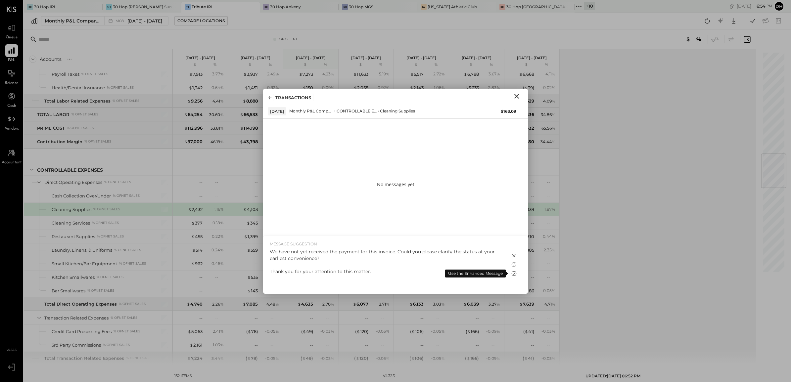
click at [514, 273] on icon at bounding box center [514, 274] width 8 height 8
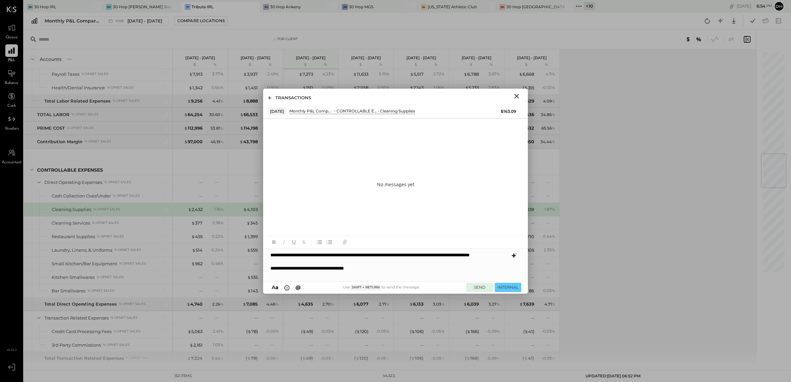
click at [480, 285] on button "SEND" at bounding box center [480, 287] width 26 height 9
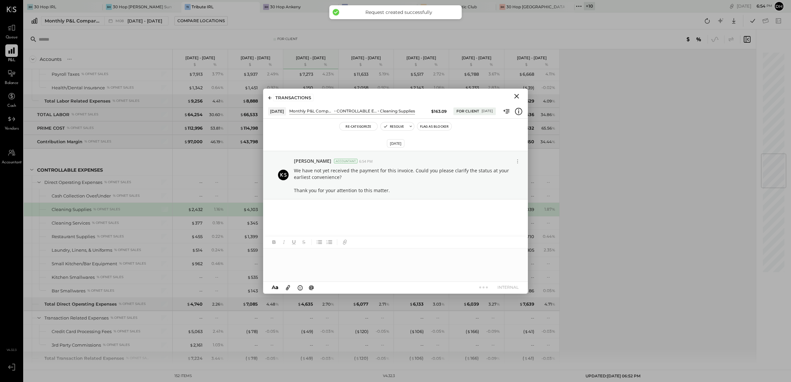
click at [513, 96] on icon "Close" at bounding box center [517, 96] width 8 height 8
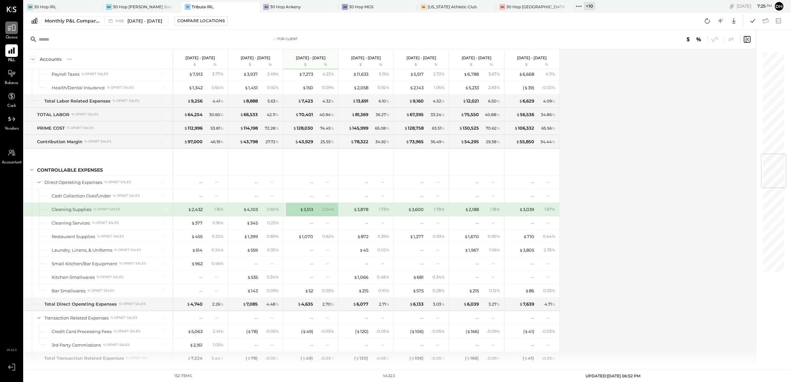
click at [14, 31] on icon at bounding box center [11, 28] width 9 height 9
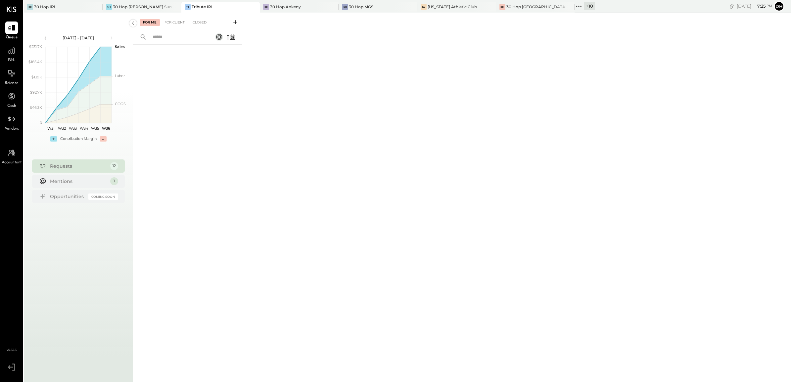
click at [234, 25] on icon at bounding box center [235, 22] width 7 height 7
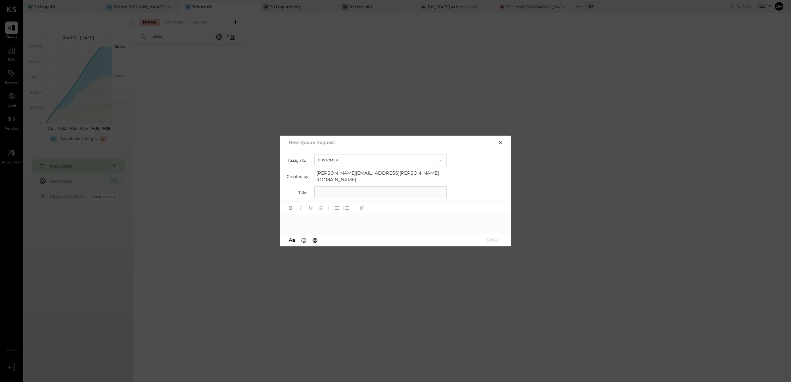
click at [323, 186] on input "text" at bounding box center [381, 192] width 132 height 12
type input "**********"
click at [321, 214] on div at bounding box center [396, 220] width 232 height 13
click at [498, 220] on icon at bounding box center [497, 221] width 3 height 3
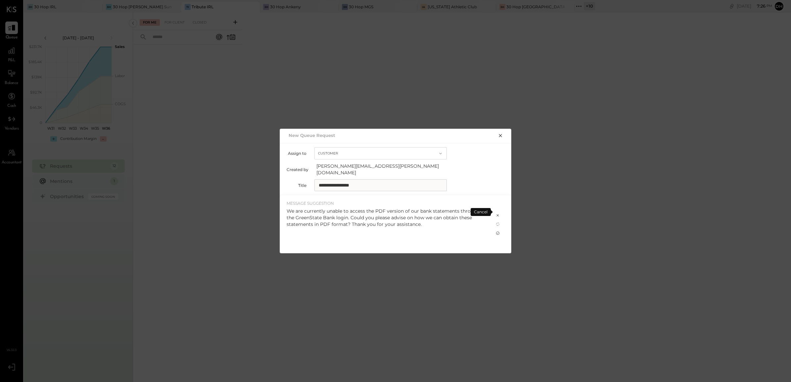
click at [497, 231] on icon at bounding box center [497, 233] width 5 height 5
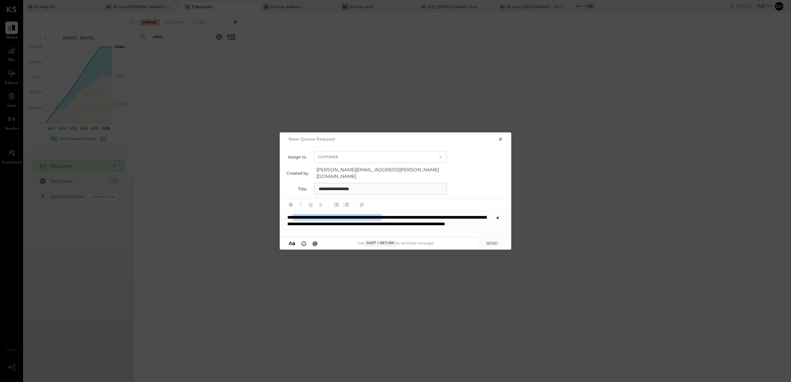
drag, startPoint x: 419, startPoint y: 214, endPoint x: 297, endPoint y: 212, distance: 122.9
click at [297, 212] on div "**********" at bounding box center [396, 224] width 232 height 26
click at [339, 216] on div "**********" at bounding box center [396, 224] width 232 height 26
drag, startPoint x: 305, startPoint y: 214, endPoint x: 297, endPoint y: 214, distance: 7.9
click at [297, 214] on div "**********" at bounding box center [396, 224] width 232 height 26
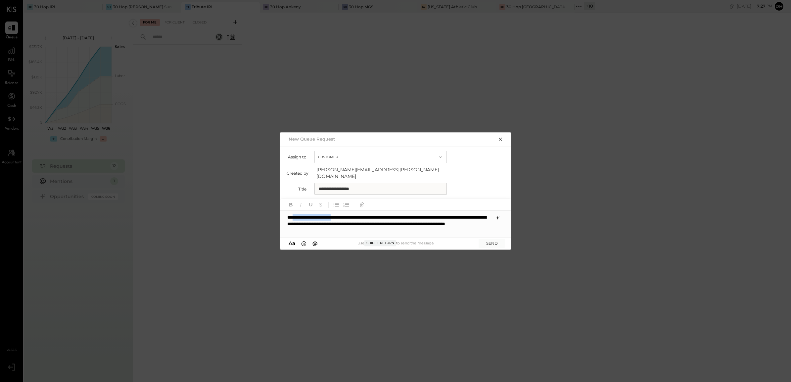
drag, startPoint x: 348, startPoint y: 216, endPoint x: 296, endPoint y: 211, distance: 52.2
click at [296, 211] on div "**********" at bounding box center [396, 224] width 232 height 26
drag, startPoint x: 360, startPoint y: 229, endPoint x: 275, endPoint y: 232, distance: 85.5
click at [275, 232] on div "**********" at bounding box center [395, 191] width 791 height 382
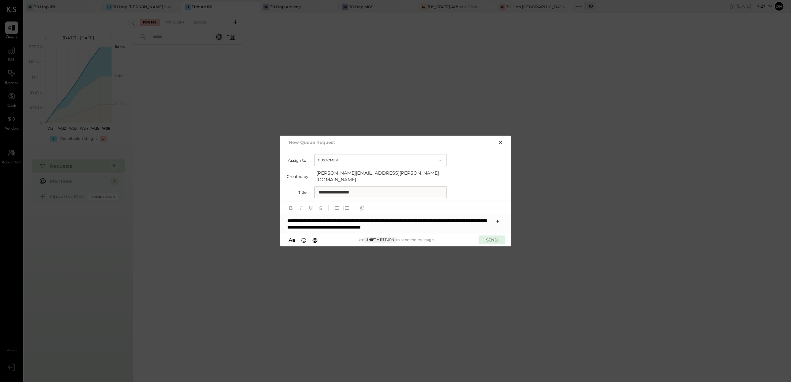
click at [487, 236] on button "SEND" at bounding box center [492, 240] width 26 height 9
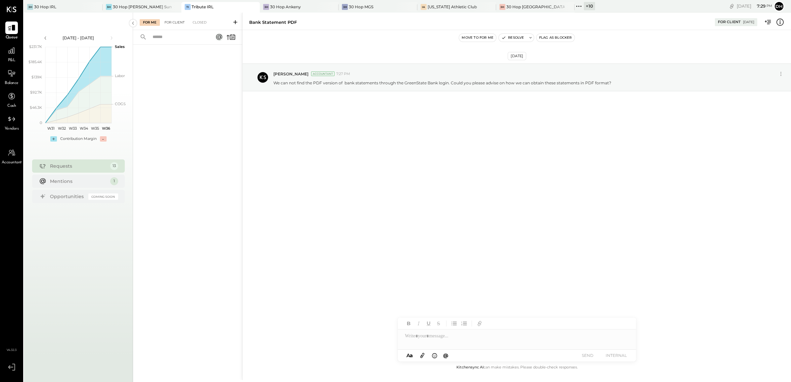
click at [188, 23] on div "For Client" at bounding box center [174, 22] width 27 height 7
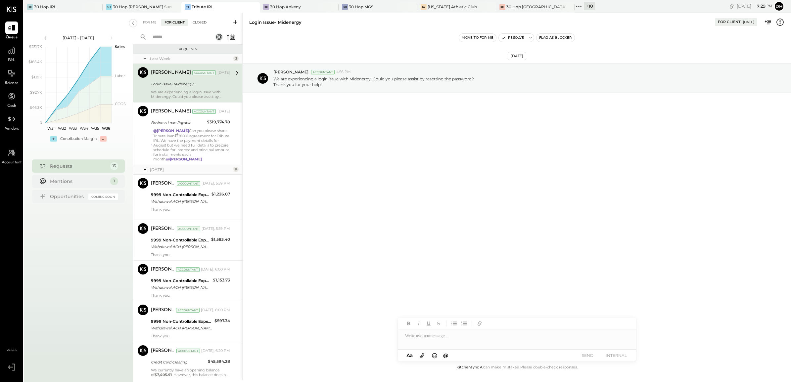
click at [196, 22] on div "Closed" at bounding box center [199, 22] width 21 height 7
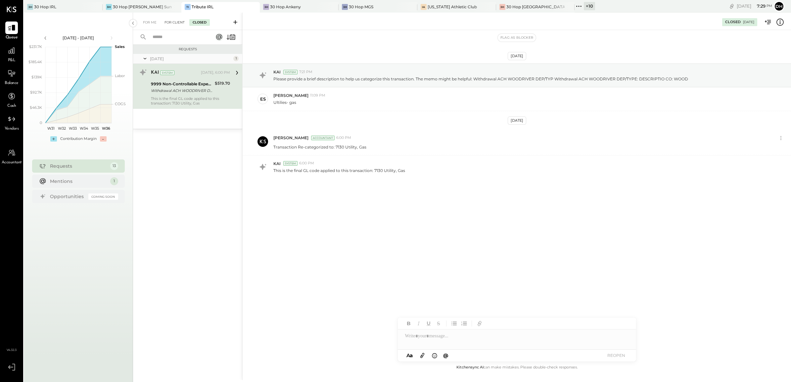
click at [169, 22] on div "For Client" at bounding box center [174, 22] width 27 height 7
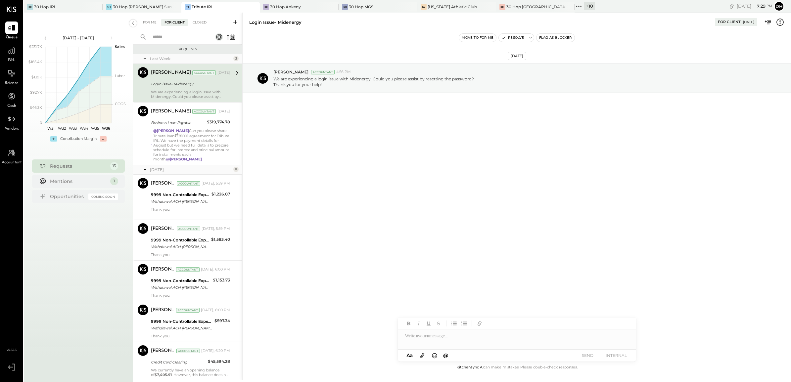
click at [169, 83] on div "Login issue- Midenergy" at bounding box center [189, 84] width 77 height 7
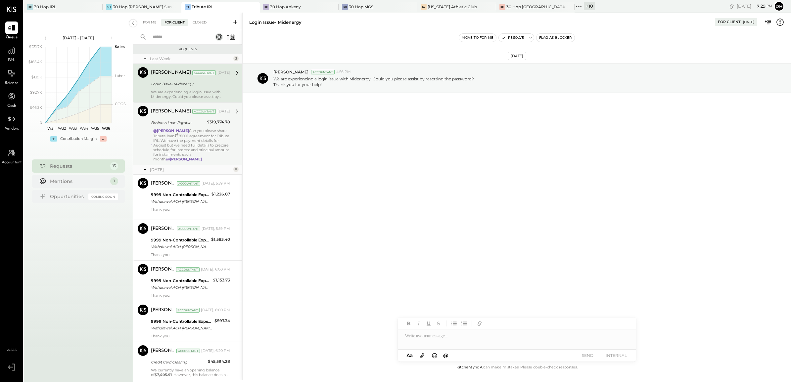
click at [194, 118] on div "[PERSON_NAME] Accountant [DATE] Business Loan Payable $319,774.78 @[PERSON_NAME…" at bounding box center [190, 134] width 79 height 56
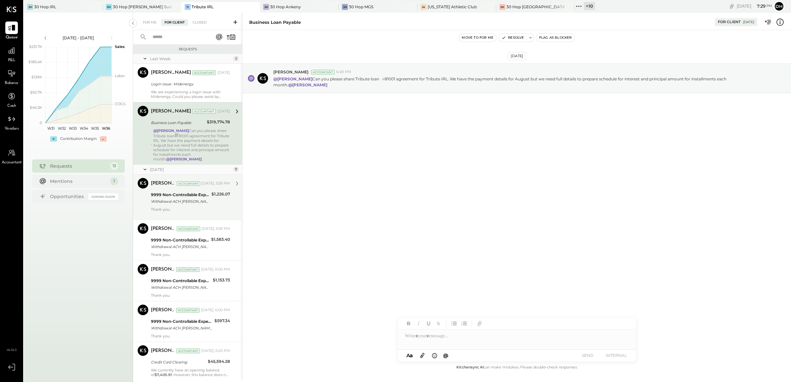
click at [173, 204] on div "Withdrawal ACH [PERSON_NAME] - DIVVYP/ Withdrawal ACH EWALLET - DIVVYP/TYPE: Di…" at bounding box center [180, 201] width 59 height 7
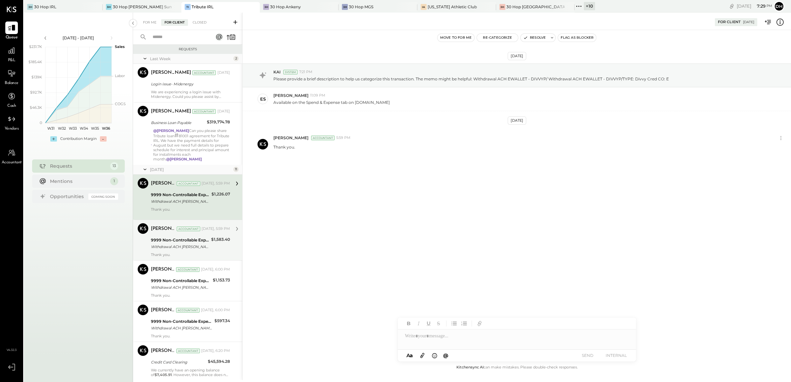
click at [183, 234] on div "[PERSON_NAME] Accountant [DATE], 5:59 PM 9999 Non-Controllable Expenses:Other I…" at bounding box center [190, 240] width 79 height 34
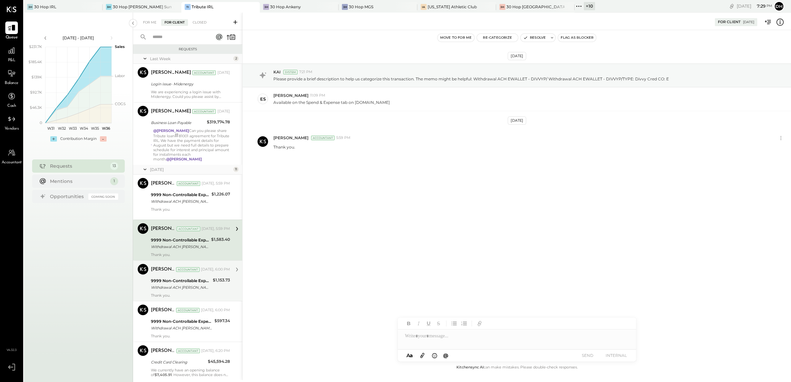
click at [178, 282] on div "9999 Non-Controllable Expenses:Other Income and Expenses:To Be Classified P&L" at bounding box center [181, 281] width 60 height 7
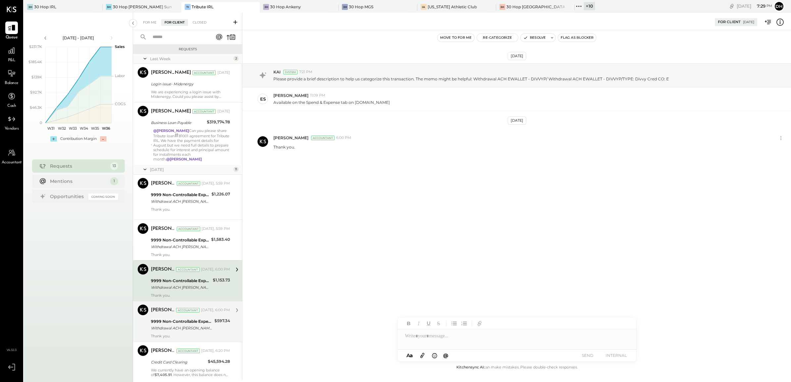
click at [181, 329] on div "Withdrawal ACH [PERSON_NAME] - DIVVYP/ Withdrawal ACH EWALLET - DIVVYP/TYPE: Di…" at bounding box center [182, 328] width 62 height 7
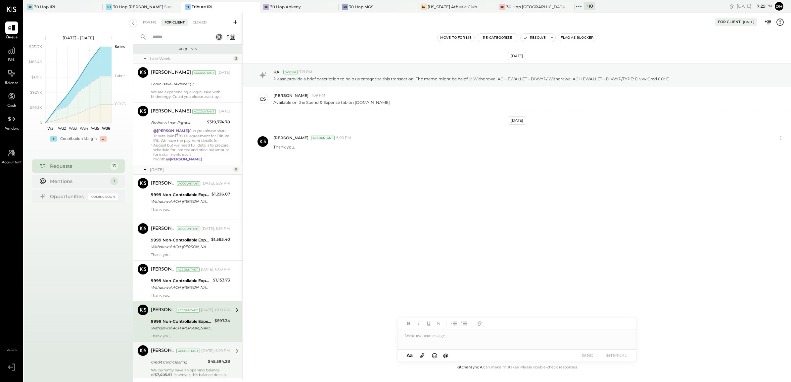
click at [168, 359] on div "Credit Card Clearing" at bounding box center [178, 363] width 55 height 8
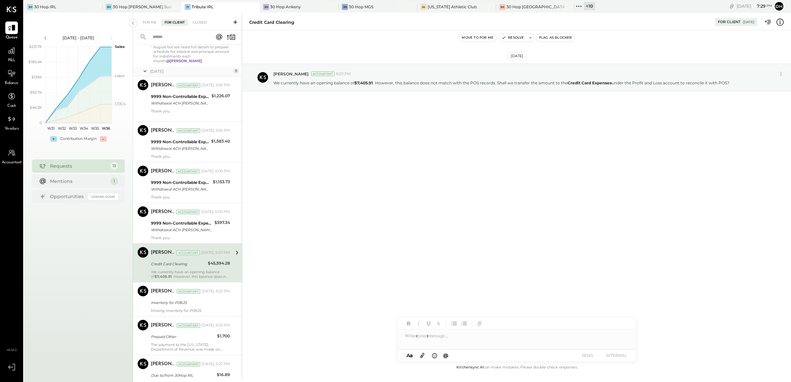
scroll to position [124, 0]
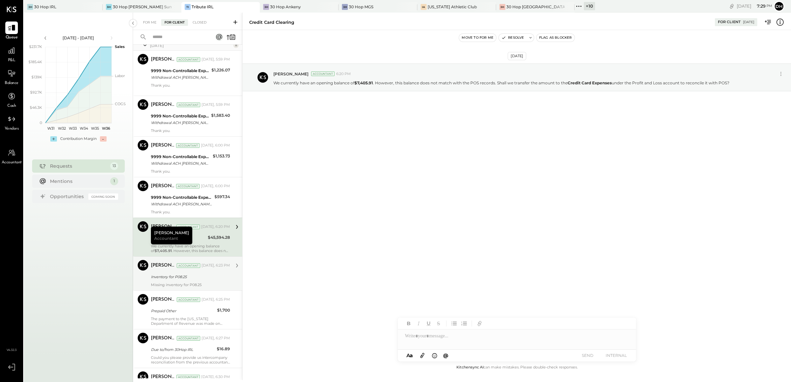
click at [176, 285] on div "Missing inventory for P08.25" at bounding box center [190, 285] width 79 height 5
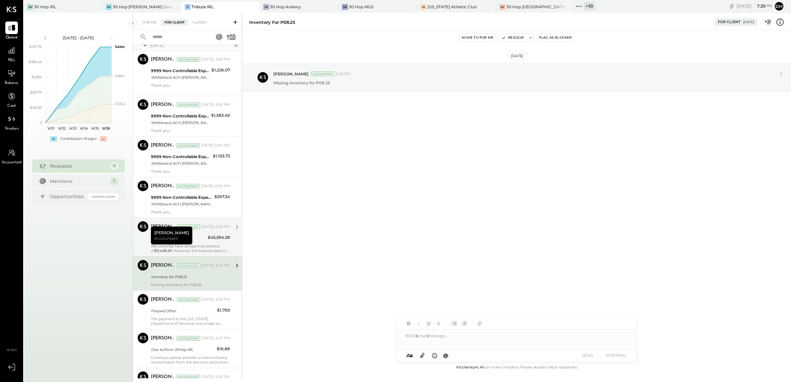
click at [203, 243] on div "[PERSON_NAME] Accountant [DATE], 6:20 PM Credit Card Clearing $45,594.28 We cur…" at bounding box center [190, 237] width 79 height 32
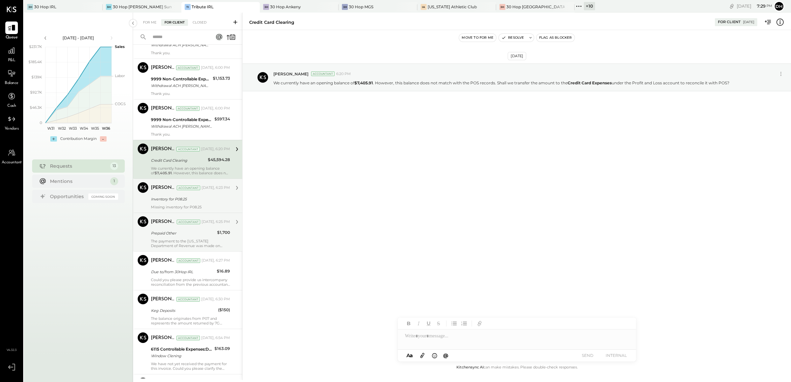
scroll to position [207, 0]
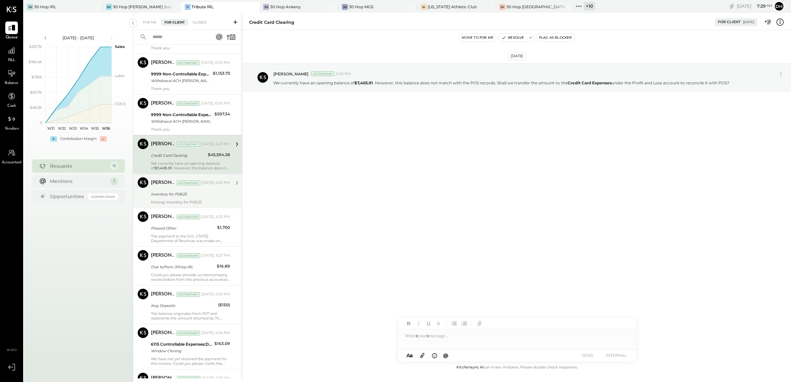
click at [174, 194] on div "Inventory for P08.25" at bounding box center [189, 194] width 77 height 7
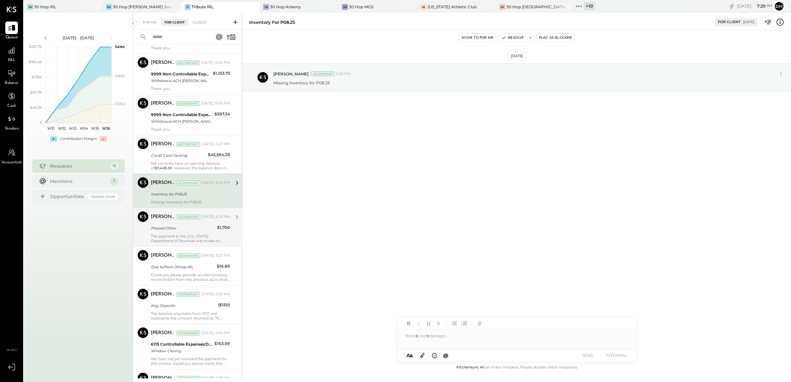
click at [169, 236] on div "The payment to the [US_STATE] Department of Revenue was made on [DATE]; however…" at bounding box center [190, 238] width 79 height 9
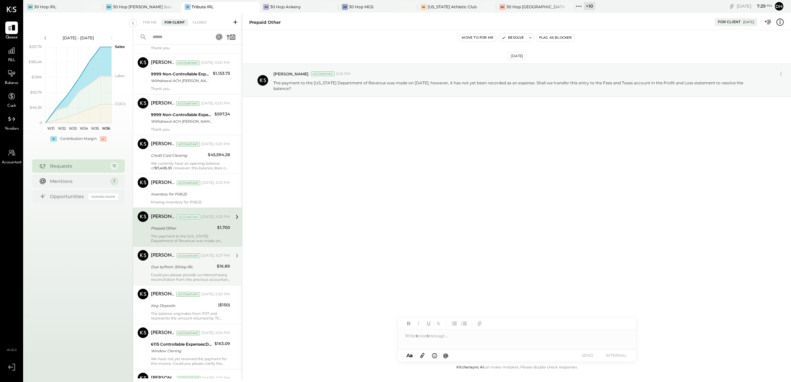
click at [169, 258] on div "[PERSON_NAME]" at bounding box center [163, 256] width 25 height 7
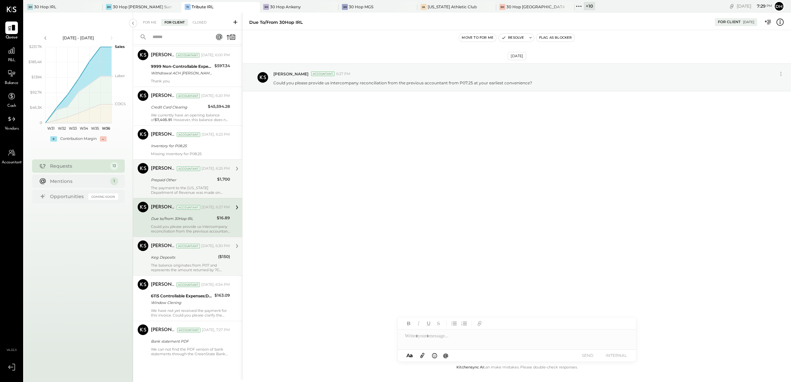
scroll to position [257, 0]
click at [174, 260] on div "[PERSON_NAME] Accountant [DATE], 6:30 PM Keg Deposits ($150) The balance origin…" at bounding box center [190, 255] width 79 height 32
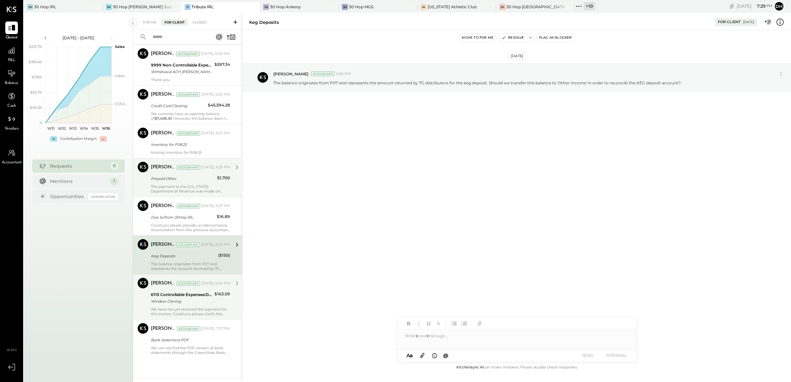
click at [174, 300] on div "Window Clening" at bounding box center [182, 301] width 62 height 7
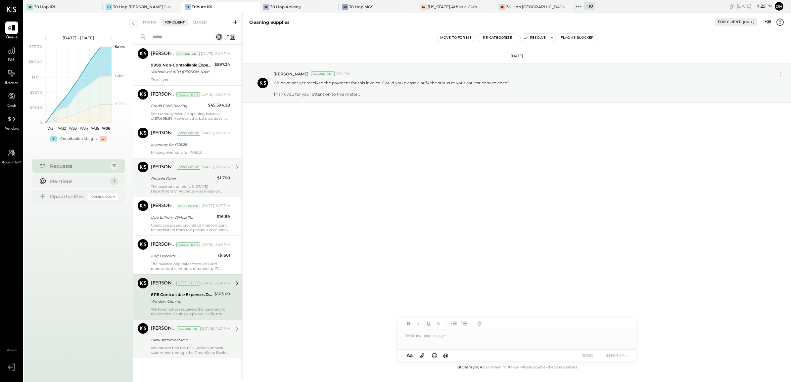
click at [173, 342] on div "Bank statement PDF" at bounding box center [189, 340] width 77 height 7
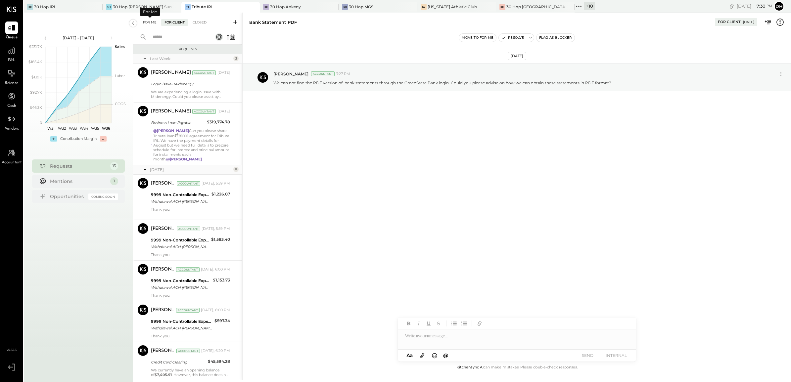
click at [153, 23] on div "For Me" at bounding box center [150, 22] width 20 height 7
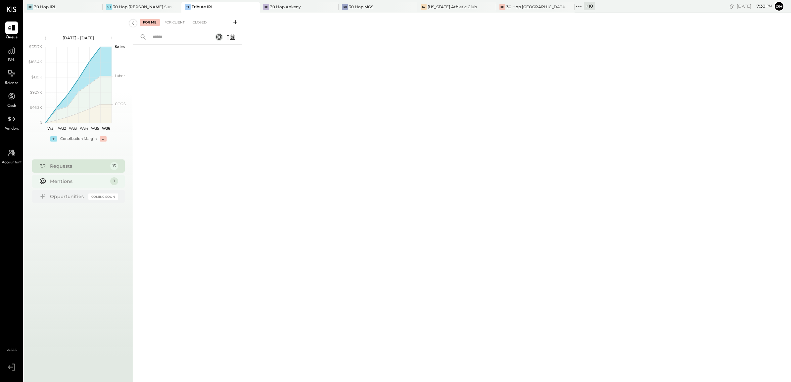
click at [82, 181] on div "Mentions" at bounding box center [78, 181] width 57 height 7
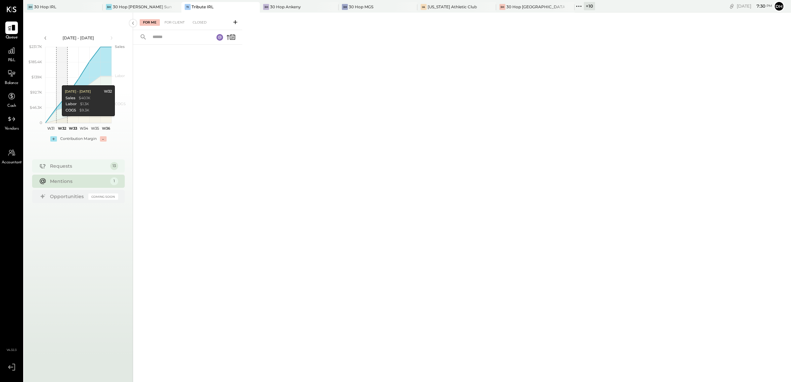
click at [67, 170] on div "Requests 13" at bounding box center [78, 166] width 93 height 13
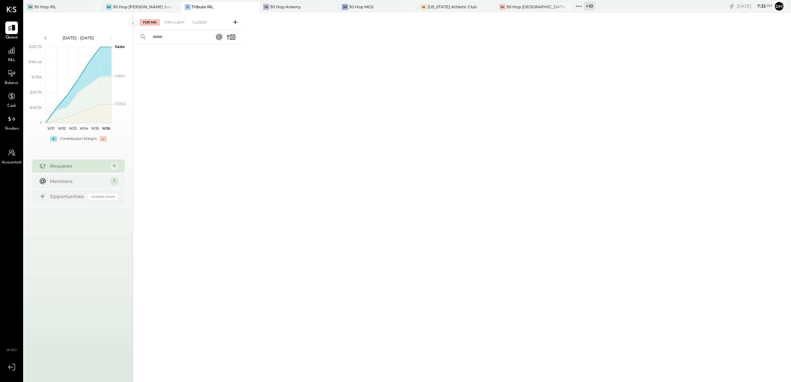
click at [6, 82] on span "Balance" at bounding box center [12, 83] width 14 height 6
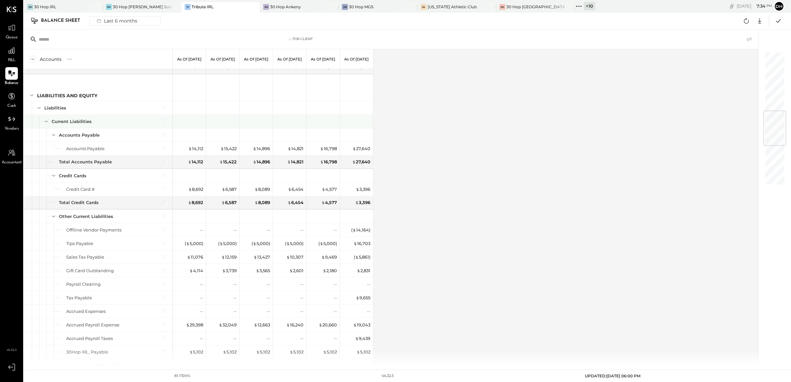
scroll to position [579, 0]
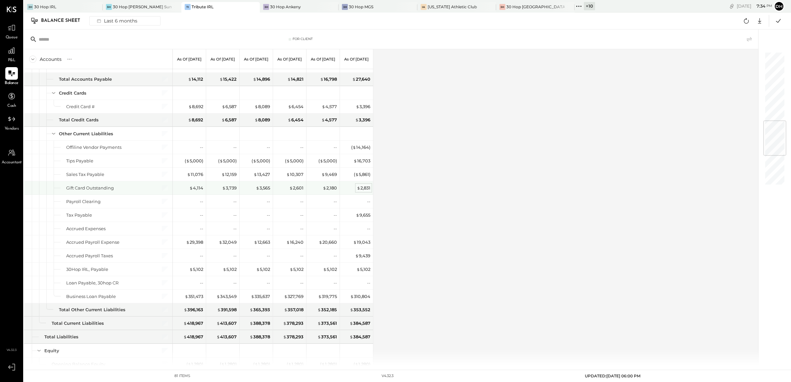
click at [363, 191] on div "$ 2,831" at bounding box center [364, 188] width 14 height 6
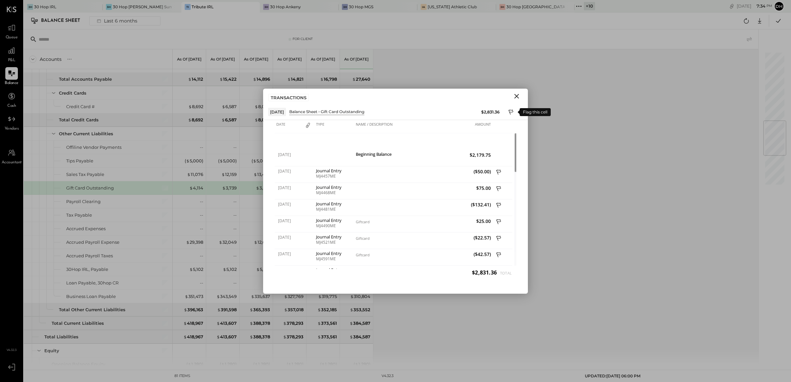
click at [514, 111] on icon at bounding box center [512, 113] width 6 height 8
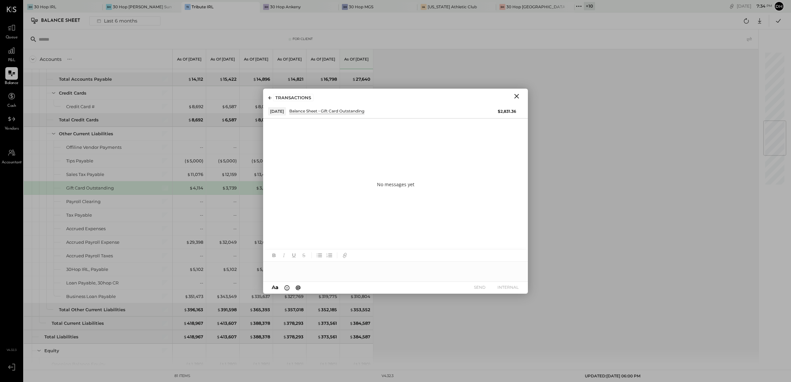
click at [360, 269] on div at bounding box center [395, 268] width 265 height 13
click at [517, 267] on icon at bounding box center [514, 269] width 8 height 8
click at [514, 273] on icon at bounding box center [514, 274] width 8 height 8
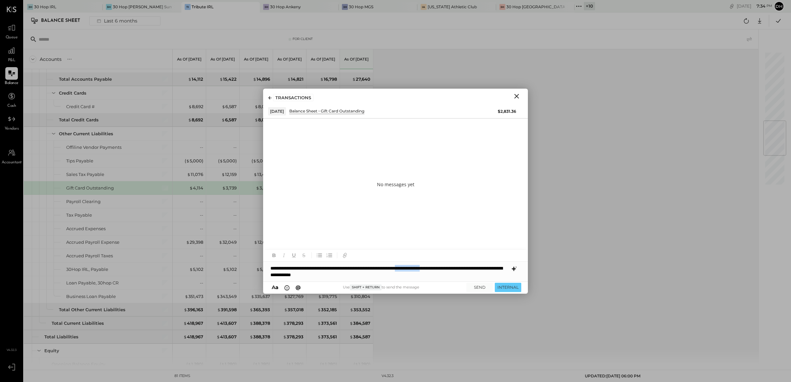
drag, startPoint x: 480, startPoint y: 269, endPoint x: 449, endPoint y: 268, distance: 31.5
click at [449, 268] on div "**********" at bounding box center [395, 272] width 265 height 20
drag, startPoint x: 369, startPoint y: 275, endPoint x: 224, endPoint y: 250, distance: 146.9
click at [224, 250] on div "For Client Accounts S GL As of [DATE] As of [DATE] As of [DATE] As of [DATE] As…" at bounding box center [407, 197] width 767 height 337
click at [478, 285] on button "SEND" at bounding box center [480, 287] width 26 height 9
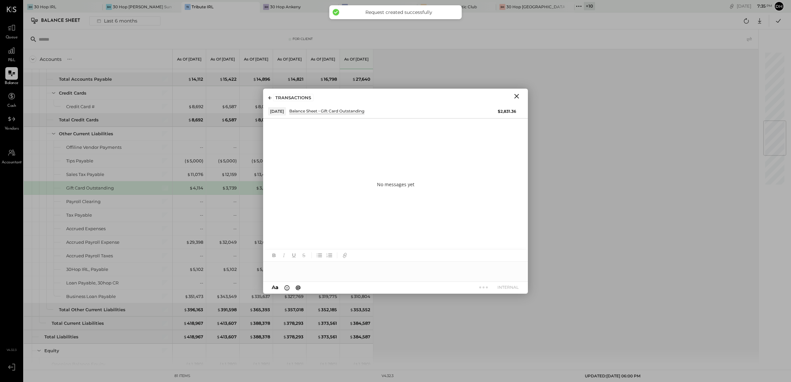
click at [517, 96] on icon "Close" at bounding box center [517, 96] width 5 height 5
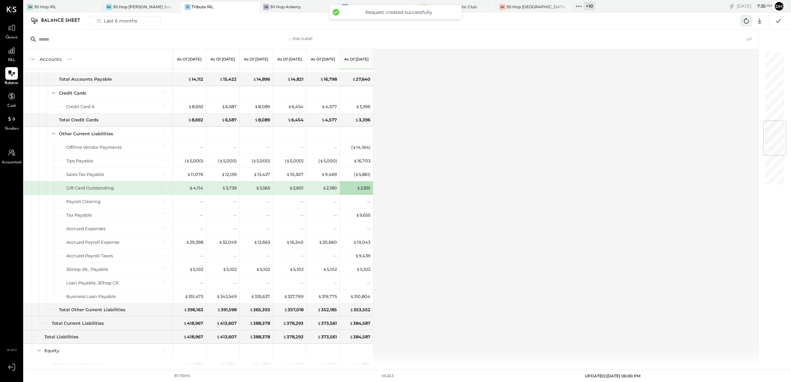
click at [746, 19] on icon at bounding box center [746, 20] width 5 height 5
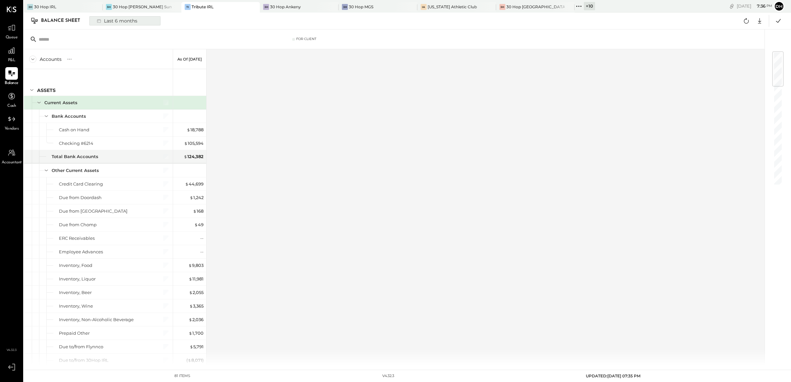
click at [129, 22] on div "Last 6 months" at bounding box center [116, 21] width 47 height 9
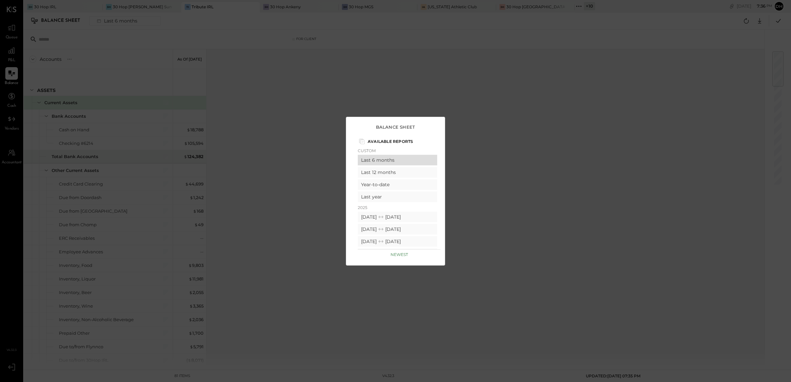
click at [388, 161] on div "Last 6 months" at bounding box center [397, 160] width 79 height 11
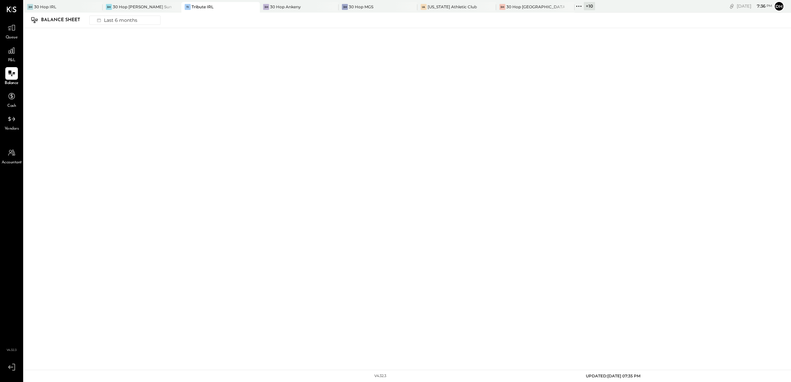
drag, startPoint x: 558, startPoint y: 243, endPoint x: 491, endPoint y: 204, distance: 77.6
click at [558, 243] on div at bounding box center [407, 196] width 767 height 337
click at [584, 7] on div "+ 10" at bounding box center [589, 6] width 11 height 8
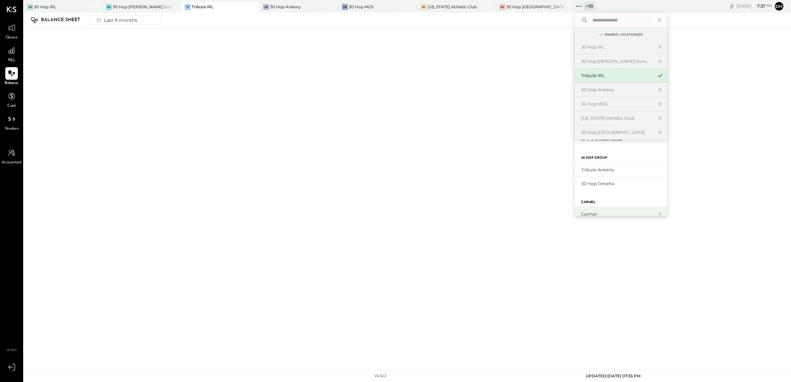
scroll to position [143, 0]
click at [581, 171] on div "Tribute Ankeny" at bounding box center [617, 170] width 72 height 6
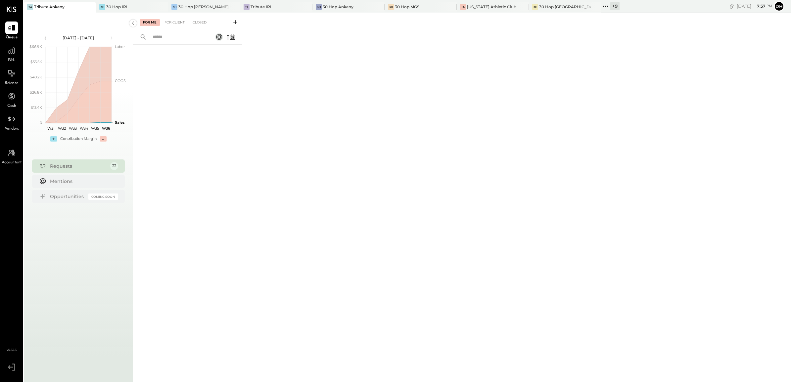
click at [237, 21] on icon at bounding box center [235, 22] width 7 height 7
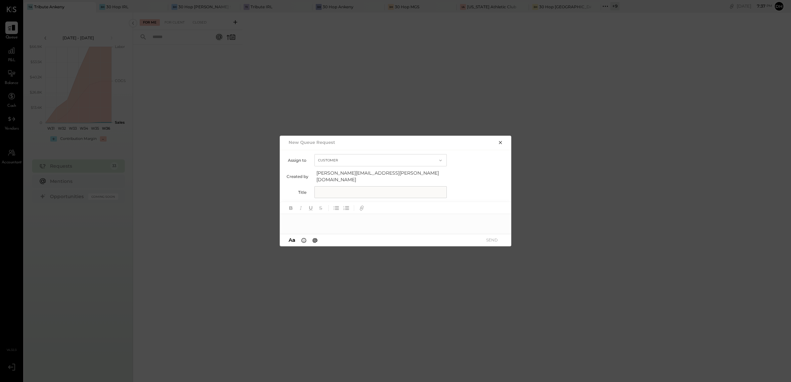
click at [340, 189] on input "text" at bounding box center [381, 192] width 132 height 12
type input "**********"
click at [338, 218] on div at bounding box center [396, 220] width 232 height 13
click at [497, 222] on div "**********" at bounding box center [396, 220] width 232 height 13
click at [497, 219] on icon at bounding box center [497, 221] width 5 height 5
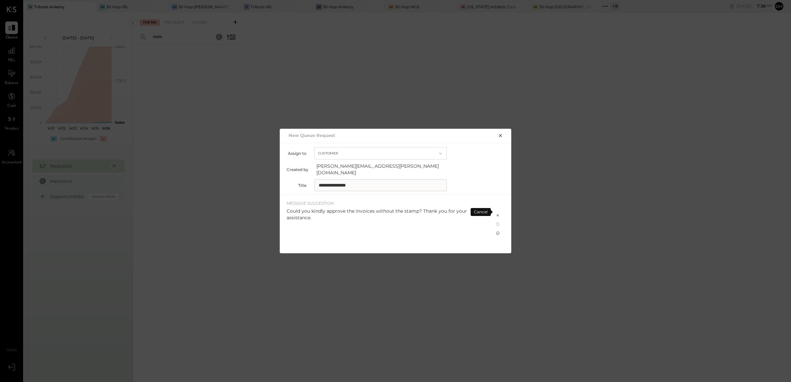
click at [497, 231] on icon at bounding box center [497, 233] width 5 height 5
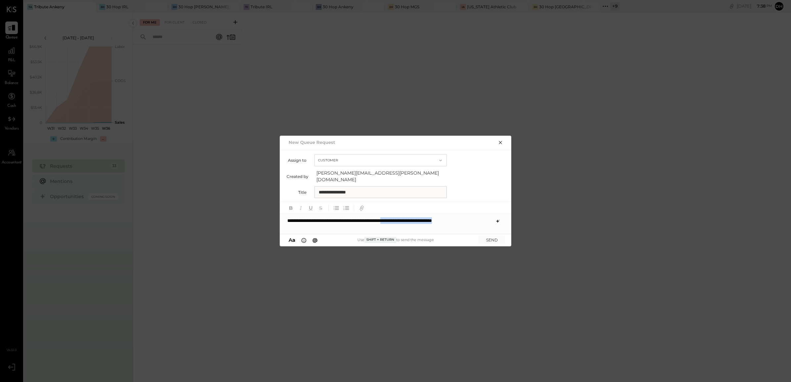
drag, startPoint x: 421, startPoint y: 219, endPoint x: 436, endPoint y: 228, distance: 17.8
click at [436, 228] on div "**********" at bounding box center [396, 224] width 232 height 20
click at [419, 218] on div "**********" at bounding box center [396, 220] width 232 height 13
click at [405, 219] on div "**********" at bounding box center [396, 220] width 232 height 13
click at [486, 237] on button "SEND" at bounding box center [492, 240] width 26 height 9
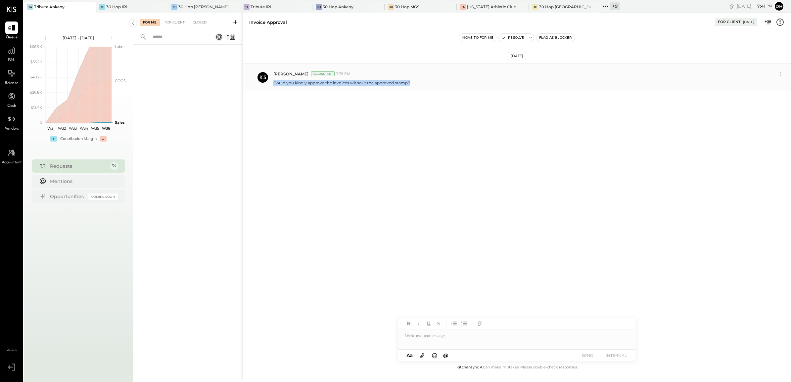
drag, startPoint x: 413, startPoint y: 84, endPoint x: 273, endPoint y: 82, distance: 139.7
click at [273, 82] on div "Could you kindly approve the invoices without the approved stamp?" at bounding box center [529, 82] width 513 height 7
copy p "Could you kindly approve the invoices without the approved stamp?"
click at [477, 6] on div "[US_STATE] Athletic Club" at bounding box center [491, 7] width 49 height 6
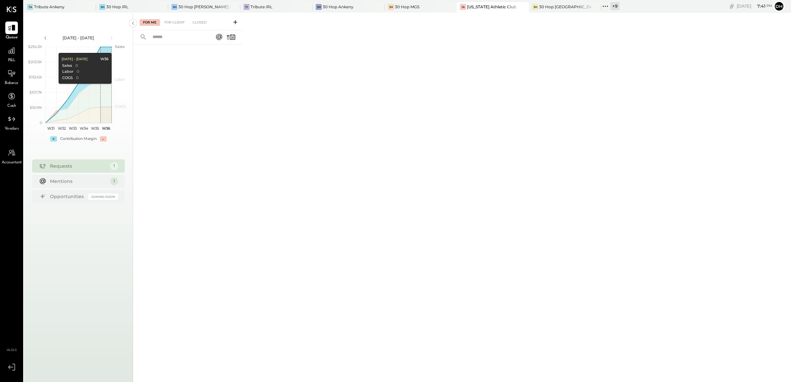
click at [235, 22] on icon at bounding box center [235, 22] width 7 height 7
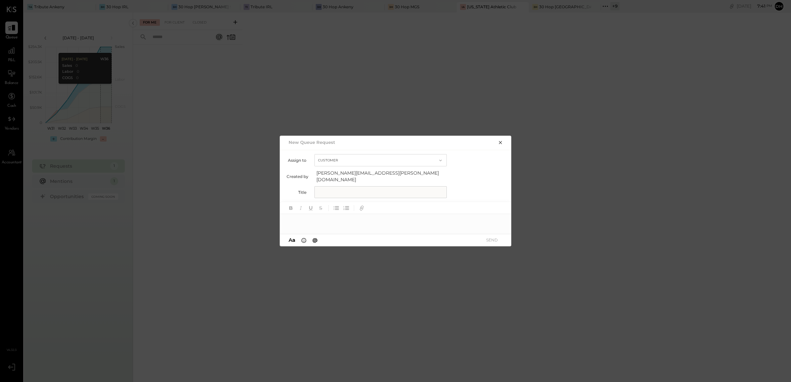
click at [346, 192] on input "text" at bounding box center [381, 192] width 132 height 12
type input "**********"
click at [344, 222] on div at bounding box center [396, 220] width 232 height 13
paste div
click at [487, 236] on button "SEND" at bounding box center [492, 240] width 26 height 9
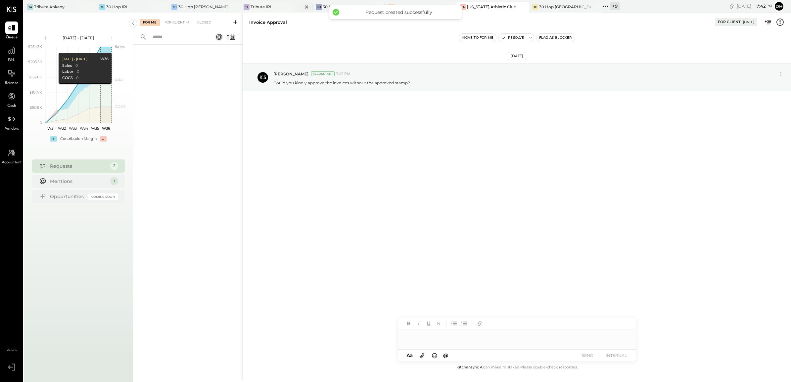
click at [273, 5] on div "TI Tribute IRL" at bounding box center [271, 7] width 62 height 6
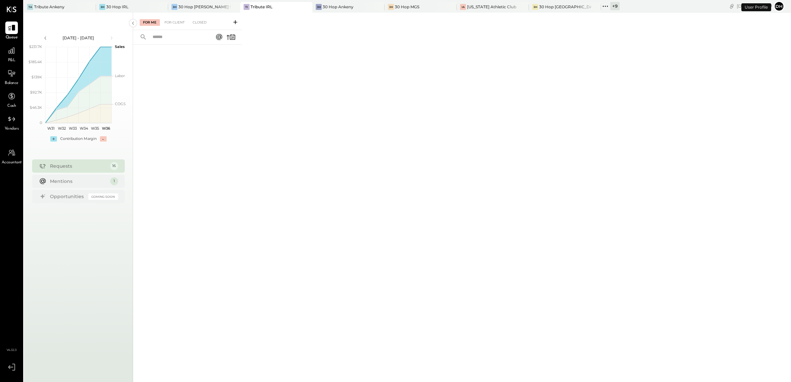
click at [235, 22] on icon at bounding box center [235, 22] width 4 height 4
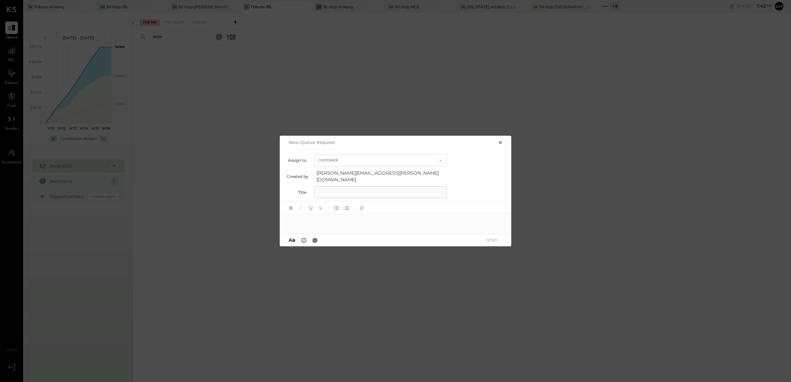
click at [369, 189] on input "text" at bounding box center [381, 192] width 132 height 12
type input "**********"
click at [369, 220] on div at bounding box center [396, 220] width 232 height 13
paste div
click at [489, 236] on button "SEND" at bounding box center [492, 240] width 26 height 9
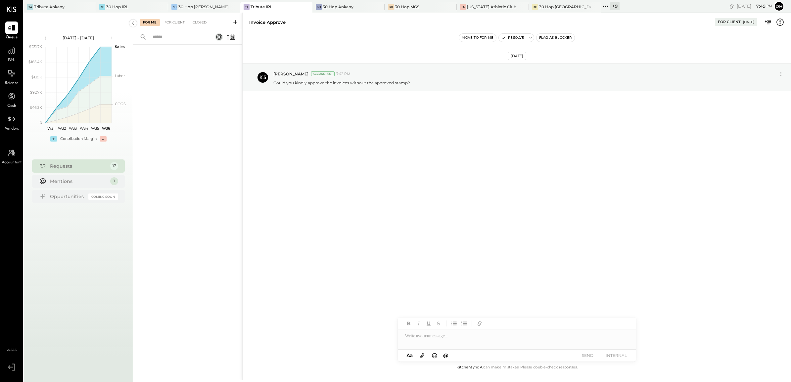
click at [235, 19] on icon at bounding box center [235, 22] width 7 height 7
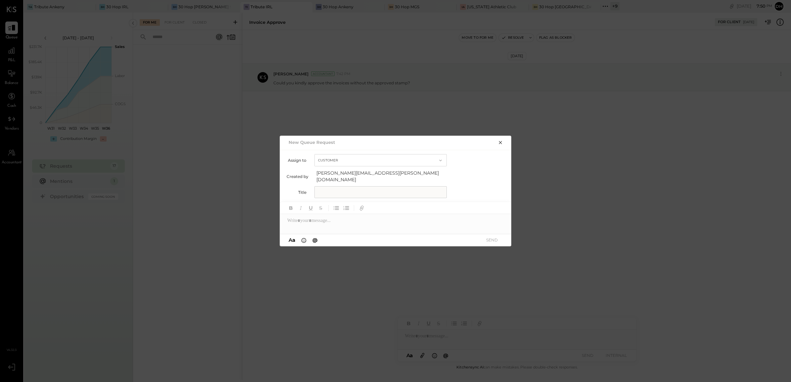
click at [338, 186] on input "text" at bounding box center [381, 192] width 132 height 12
type input "**********"
click at [341, 222] on div at bounding box center [396, 220] width 232 height 13
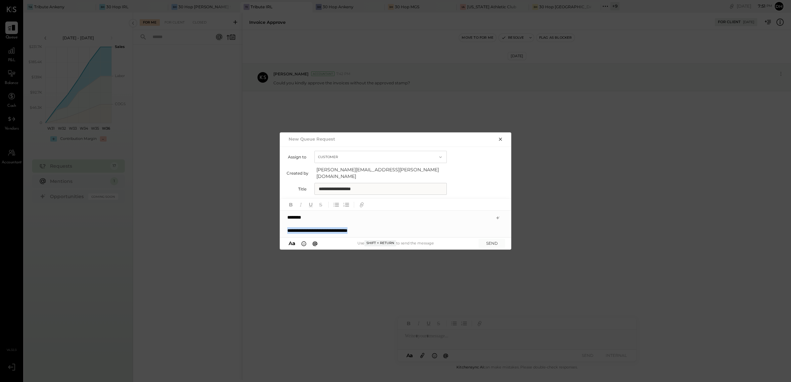
drag, startPoint x: 385, startPoint y: 229, endPoint x: 286, endPoint y: 227, distance: 99.0
click at [286, 227] on div "**********" at bounding box center [396, 224] width 232 height 26
click at [287, 221] on div "**********" at bounding box center [396, 224] width 232 height 26
click at [497, 214] on div at bounding box center [498, 218] width 8 height 8
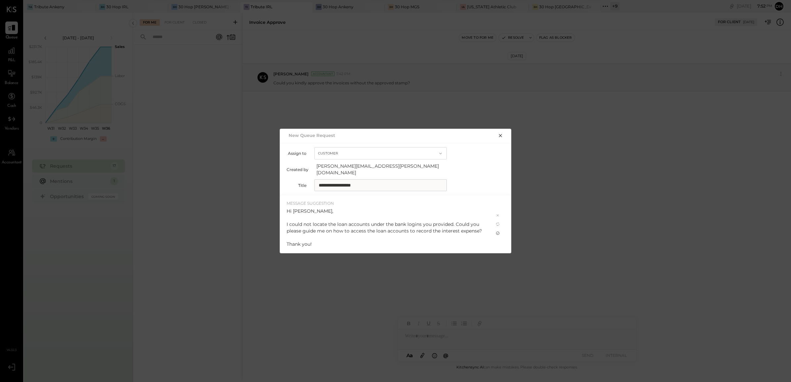
click at [498, 231] on icon at bounding box center [497, 233] width 5 height 5
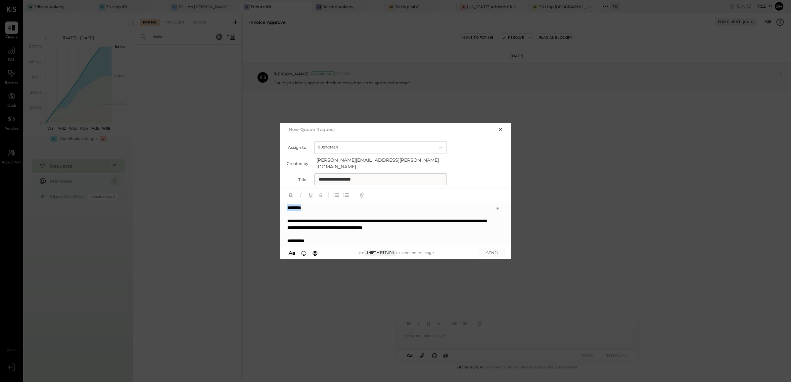
drag, startPoint x: 305, startPoint y: 206, endPoint x: 247, endPoint y: 193, distance: 60.0
click at [247, 193] on div "**********" at bounding box center [395, 191] width 791 height 382
type input "****"
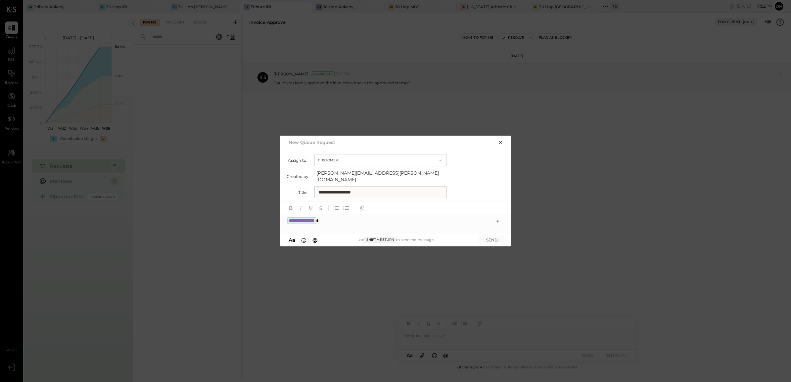
click at [500, 143] on button "button" at bounding box center [500, 142] width 9 height 7
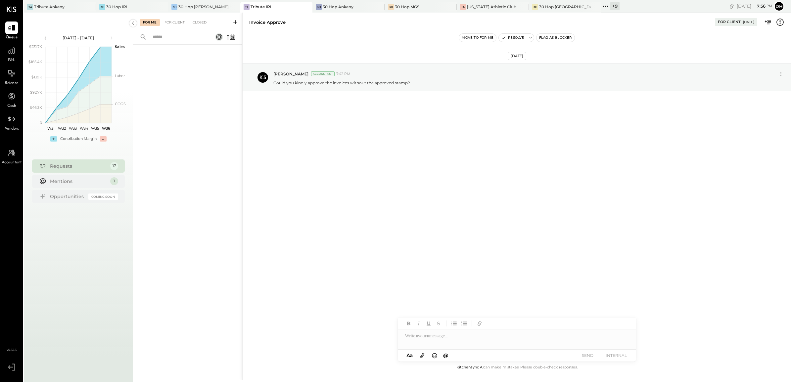
click at [237, 19] on icon at bounding box center [235, 22] width 7 height 7
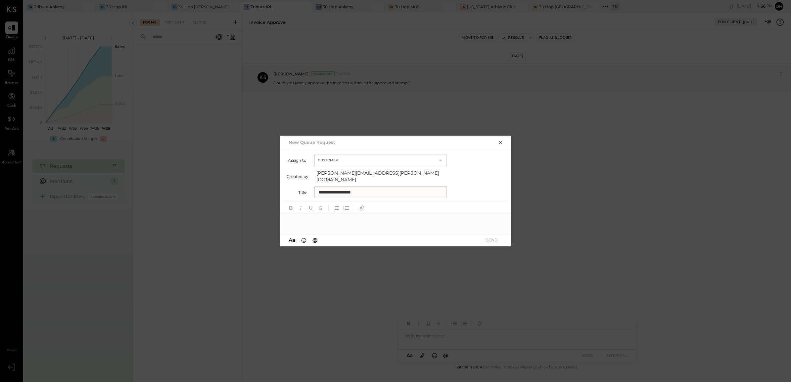
click at [358, 217] on div at bounding box center [396, 220] width 232 height 13
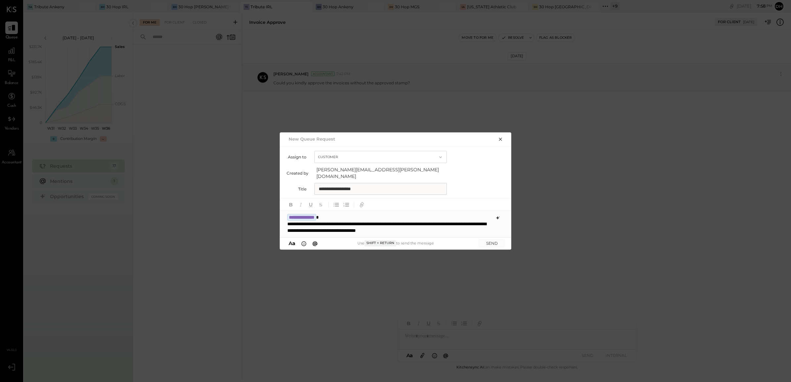
click at [499, 216] on icon at bounding box center [497, 218] width 5 height 5
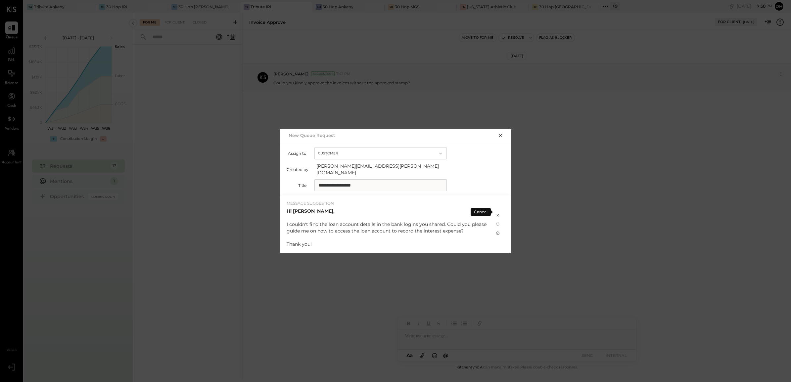
click at [496, 231] on icon at bounding box center [497, 233] width 5 height 5
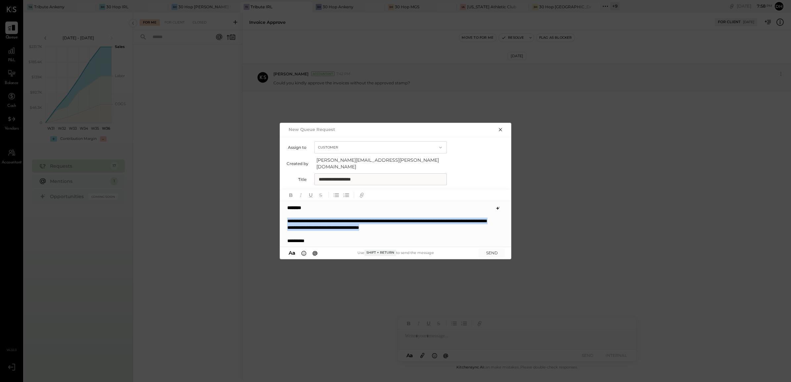
drag, startPoint x: 466, startPoint y: 226, endPoint x: 279, endPoint y: 216, distance: 187.0
click at [279, 216] on div "**********" at bounding box center [395, 191] width 791 height 382
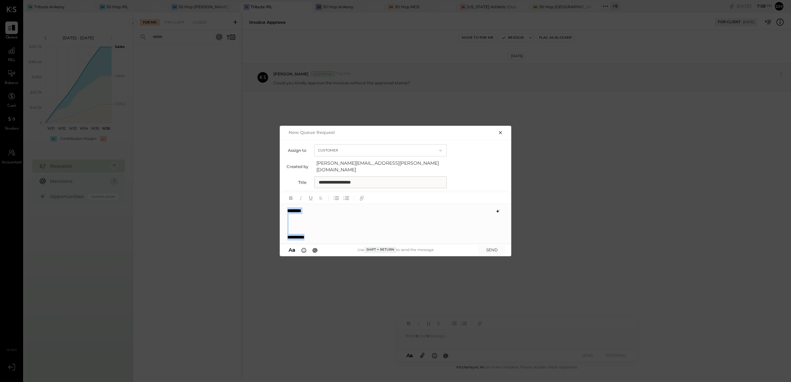
drag, startPoint x: 323, startPoint y: 231, endPoint x: 248, endPoint y: 188, distance: 87.1
click at [248, 188] on div "**********" at bounding box center [395, 191] width 791 height 382
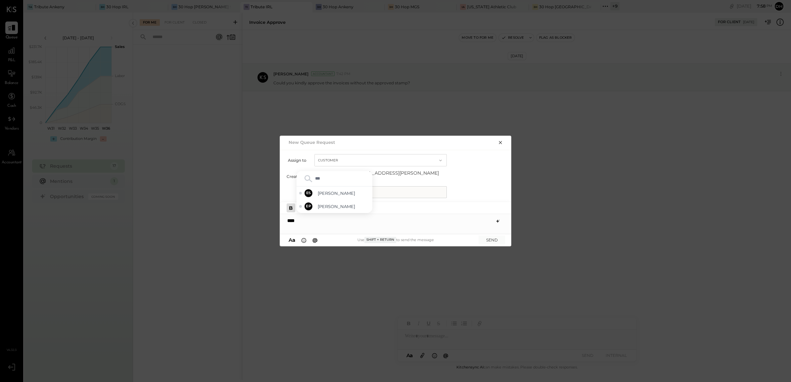
type input "****"
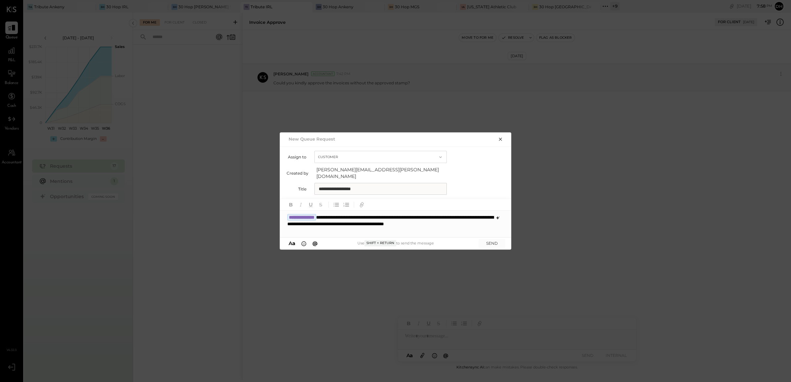
click at [336, 230] on div "**********" at bounding box center [396, 224] width 232 height 26
click at [496, 239] on button "SEND" at bounding box center [492, 243] width 26 height 9
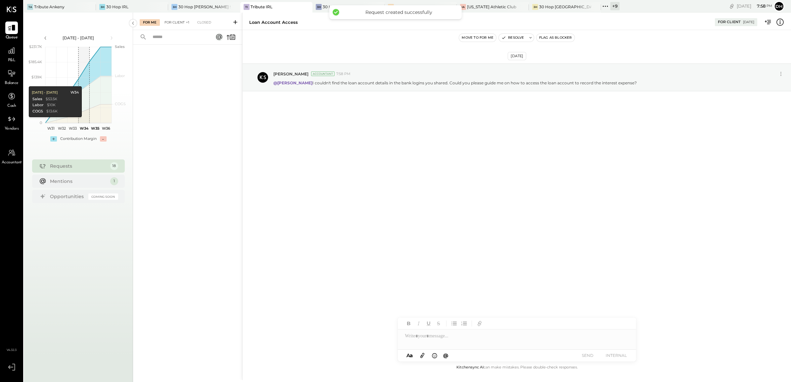
click at [170, 20] on div "For Client +1" at bounding box center [176, 22] width 31 height 7
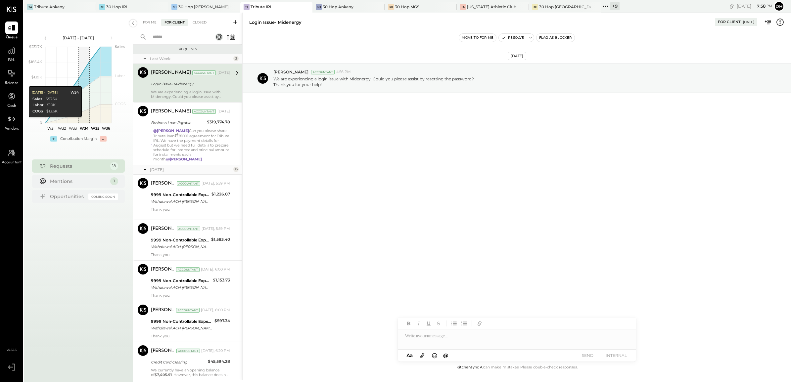
click at [196, 82] on div "Login issue- Midenergy" at bounding box center [189, 84] width 77 height 7
drag, startPoint x: 391, startPoint y: 151, endPoint x: 390, endPoint y: 139, distance: 11.7
click at [391, 151] on div "[DATE] [PERSON_NAME] Accountant 4:56 PM We are experiencing a login issue with …" at bounding box center [517, 197] width 549 height 334
click at [520, 37] on button "Resolve" at bounding box center [513, 38] width 28 height 8
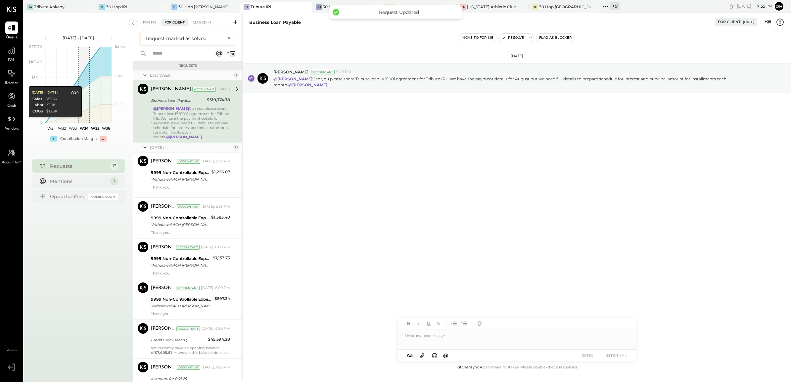
click at [172, 117] on div "@[PERSON_NAME] Can you please share Tribute loan # 81001 agreement for Tribute …" at bounding box center [191, 122] width 77 height 33
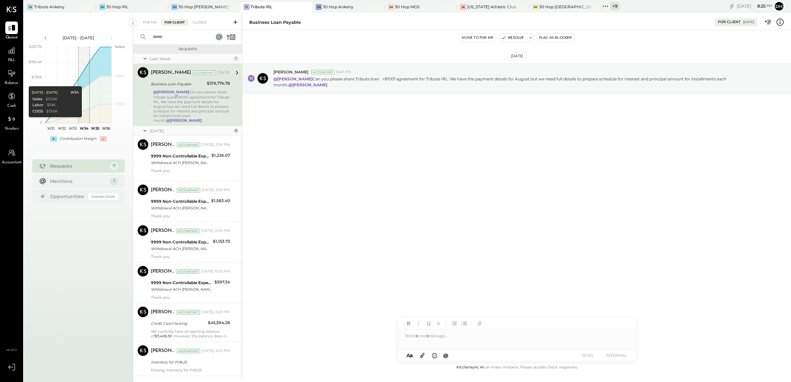
click at [234, 24] on icon at bounding box center [235, 22] width 7 height 7
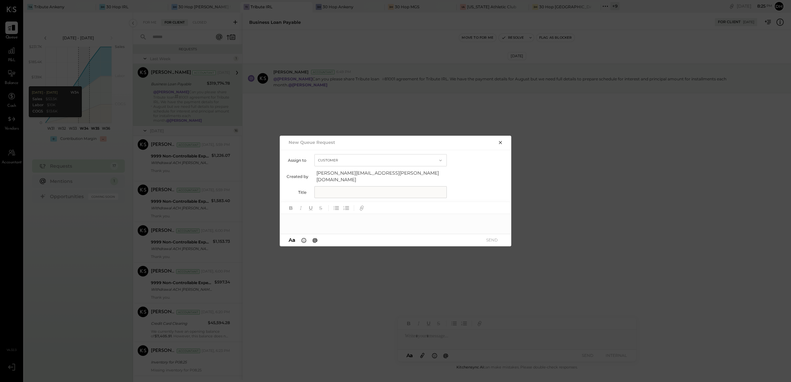
click at [344, 192] on input "text" at bounding box center [381, 192] width 132 height 12
type input "**********"
click at [340, 217] on div at bounding box center [396, 220] width 232 height 13
click at [338, 216] on div "**********" at bounding box center [396, 224] width 232 height 20
click at [496, 221] on icon at bounding box center [497, 221] width 5 height 5
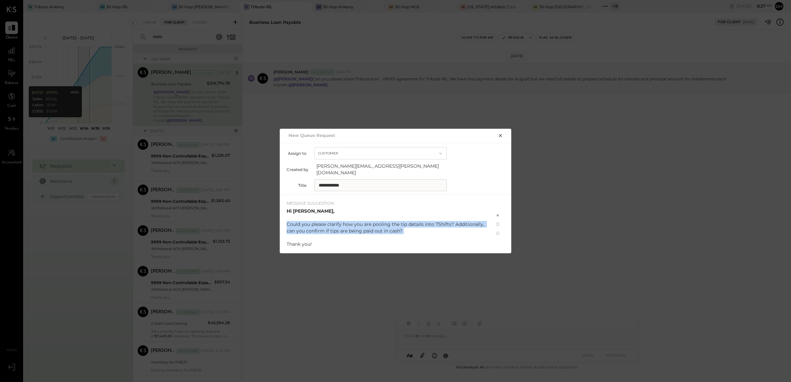
drag, startPoint x: 410, startPoint y: 231, endPoint x: 285, endPoint y: 220, distance: 125.0
click at [285, 220] on div "MESSAGE SUGGESTION Hi [PERSON_NAME], Could you please clarify how you are pooli…" at bounding box center [387, 224] width 214 height 58
copy div "Could you please clarify how you are pooling the tip details into 7Shifts? Addi…"
click at [497, 231] on icon at bounding box center [497, 233] width 5 height 5
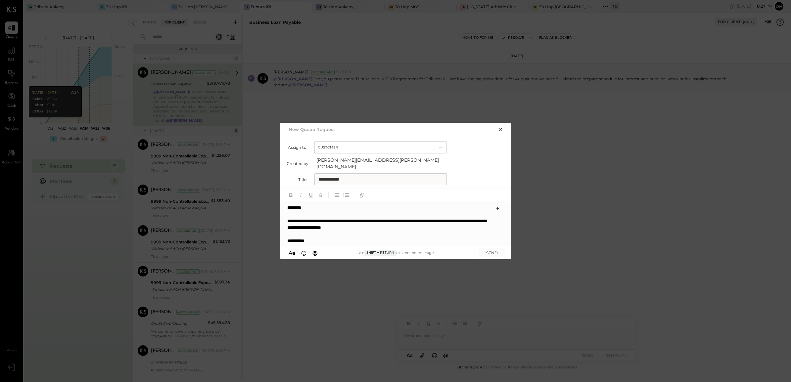
click at [317, 237] on div "**********" at bounding box center [395, 224] width 231 height 46
drag, startPoint x: 310, startPoint y: 205, endPoint x: 267, endPoint y: 204, distance: 43.4
click at [267, 204] on div "**********" at bounding box center [395, 191] width 791 height 382
type input "****"
drag, startPoint x: 408, startPoint y: 228, endPoint x: 283, endPoint y: 221, distance: 124.7
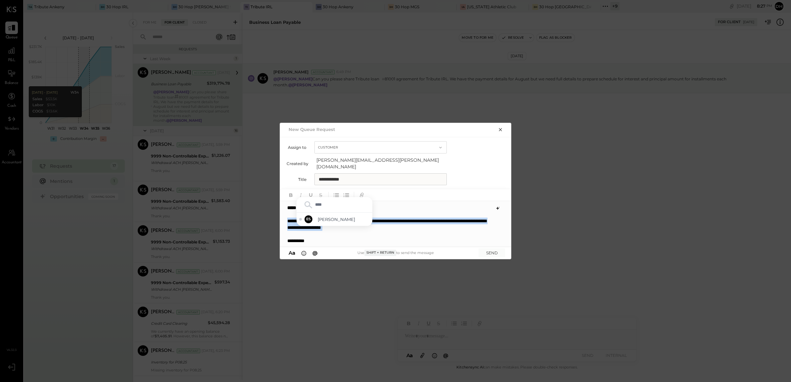
click at [283, 221] on div "**********" at bounding box center [395, 224] width 231 height 46
copy div "**********"
click at [341, 217] on span "[PERSON_NAME]" at bounding box center [344, 220] width 52 height 6
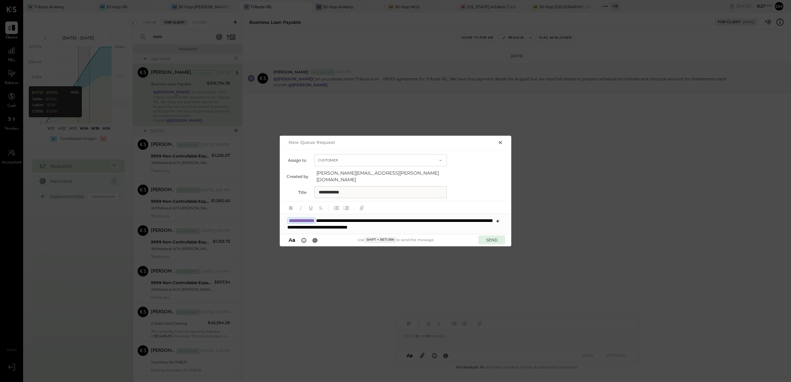
click at [497, 236] on button "SEND" at bounding box center [492, 240] width 26 height 9
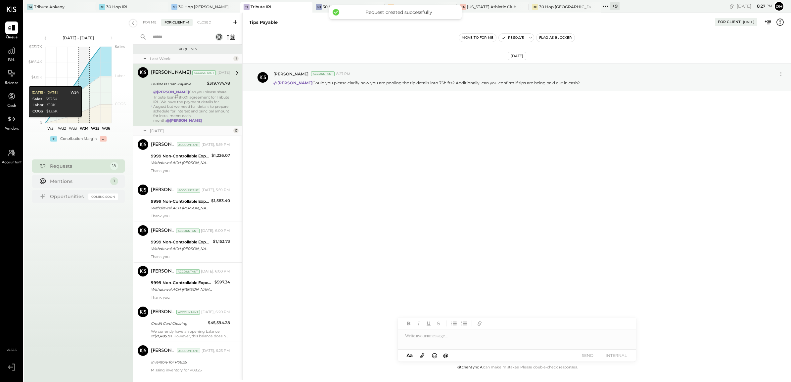
scroll to position [492, 0]
